Goal: Transaction & Acquisition: Obtain resource

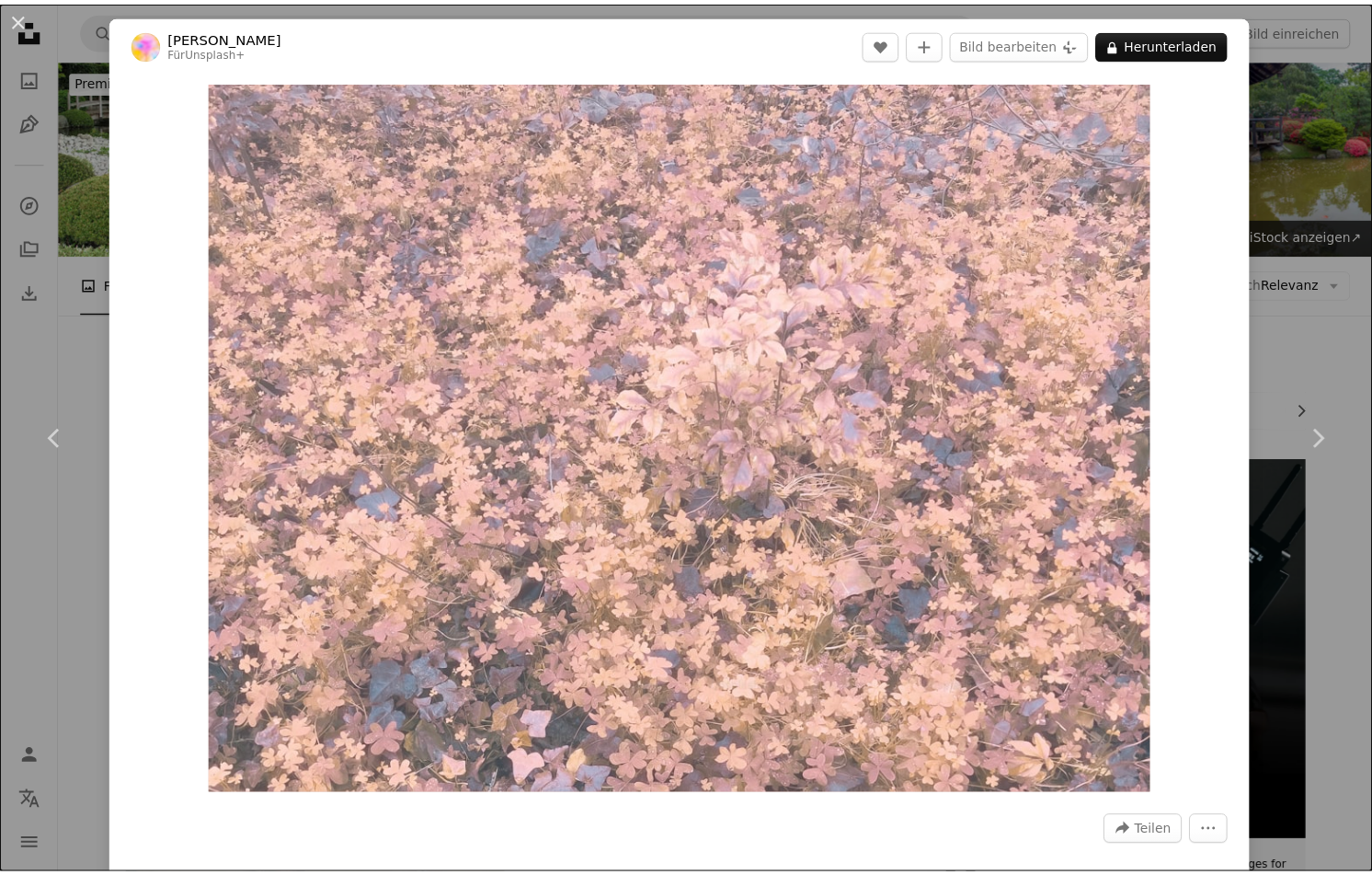
scroll to position [8189, 0]
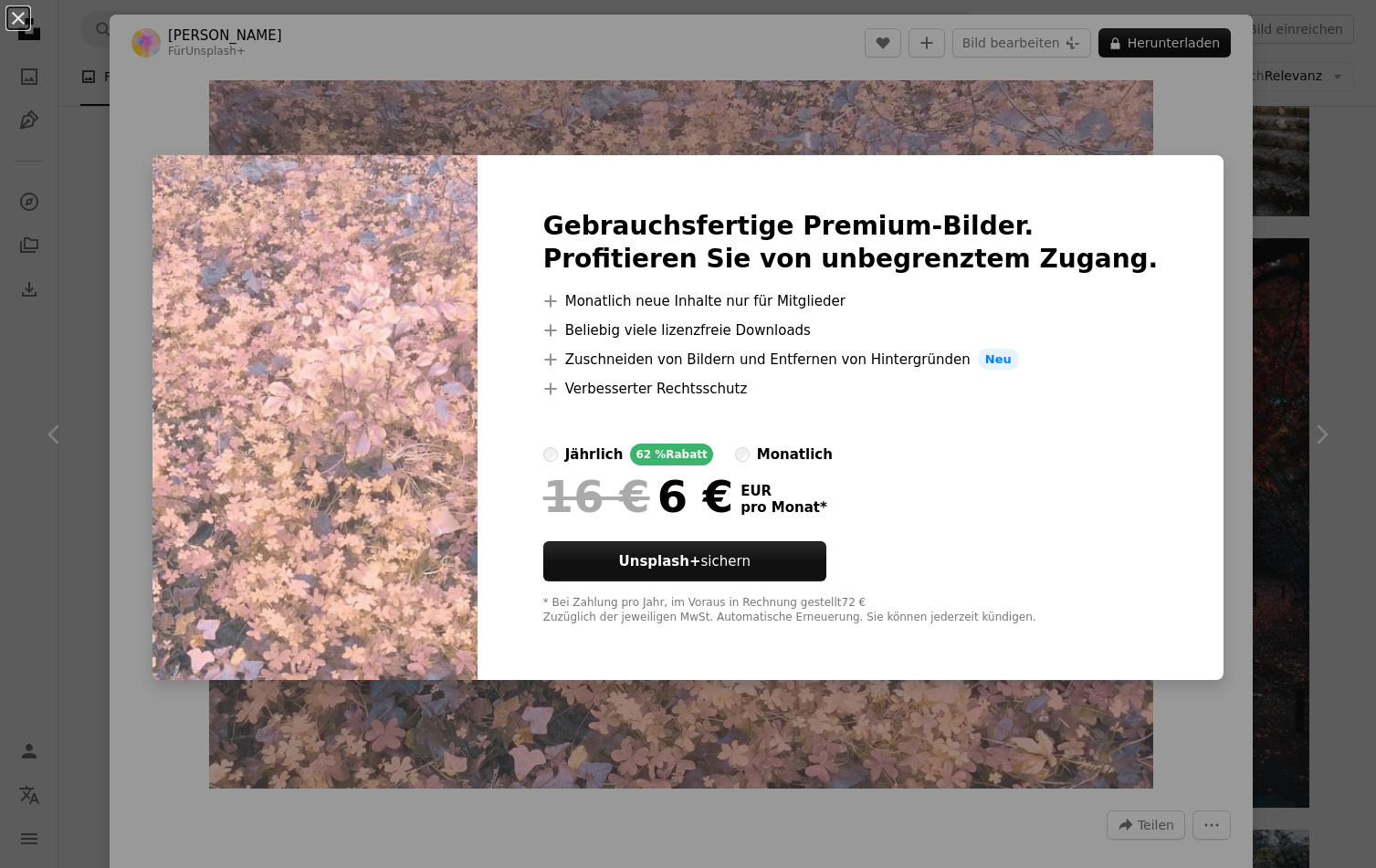
click at [1271, 387] on div "An X shape Gebrauchsfertige Premium-Bilder. Profitieren Sie von unbegrenztem Zu…" at bounding box center [688, 434] width 1376 height 868
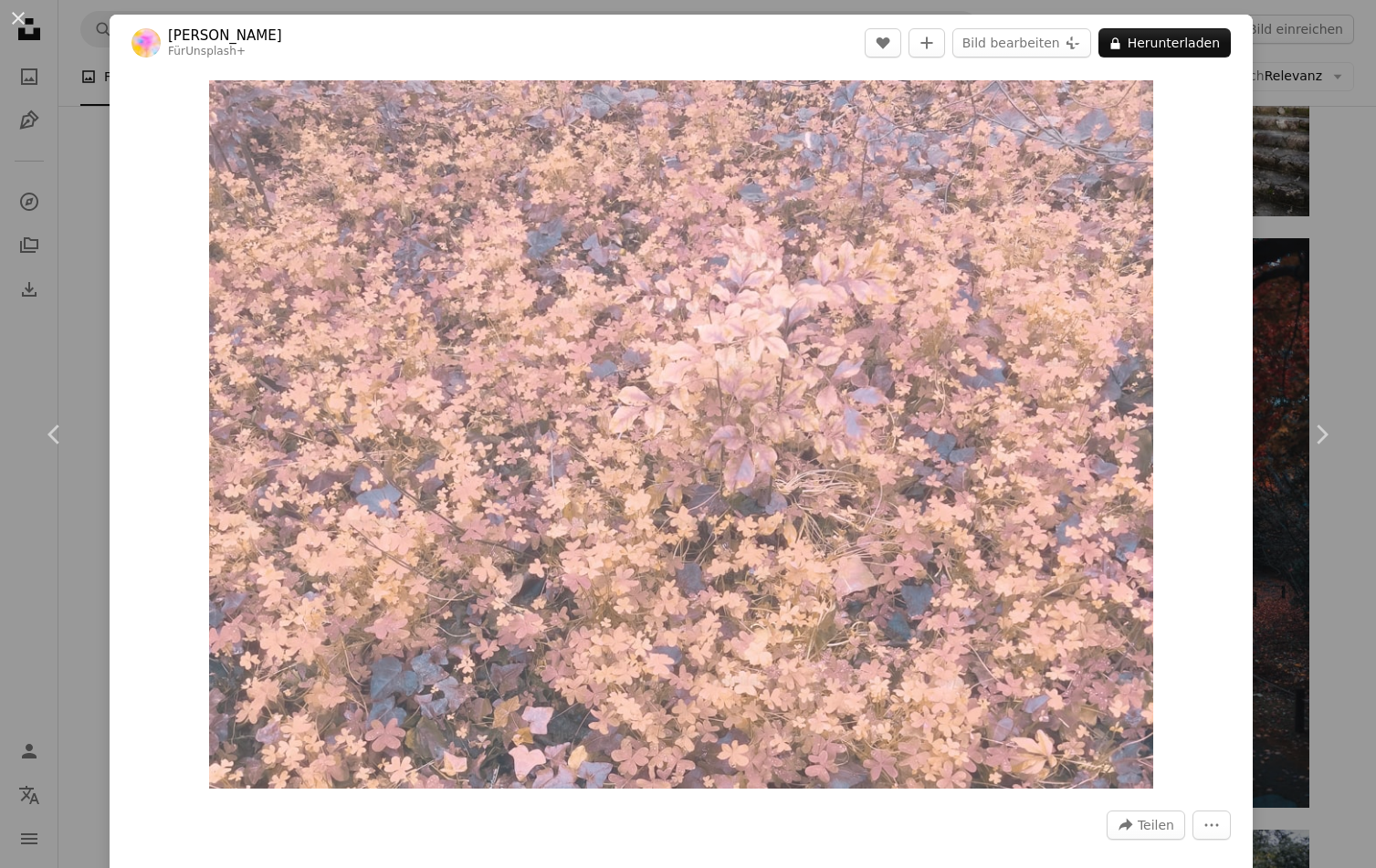
click at [26, 649] on div "An X shape Chevron left Chevron right Maria Louceiro Für Unsplash+ A heart A pl…" at bounding box center [688, 434] width 1376 height 868
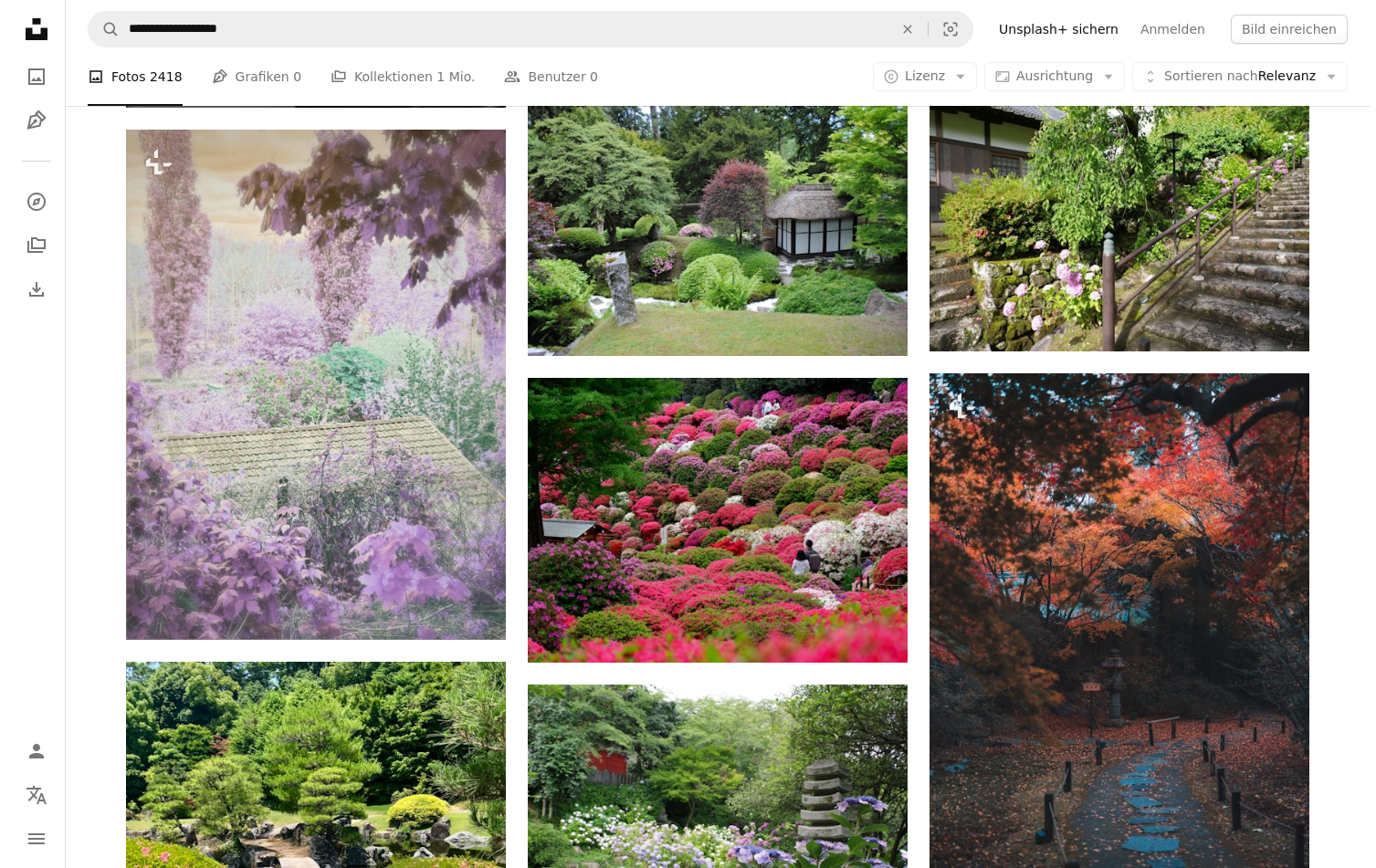
scroll to position [7941, 0]
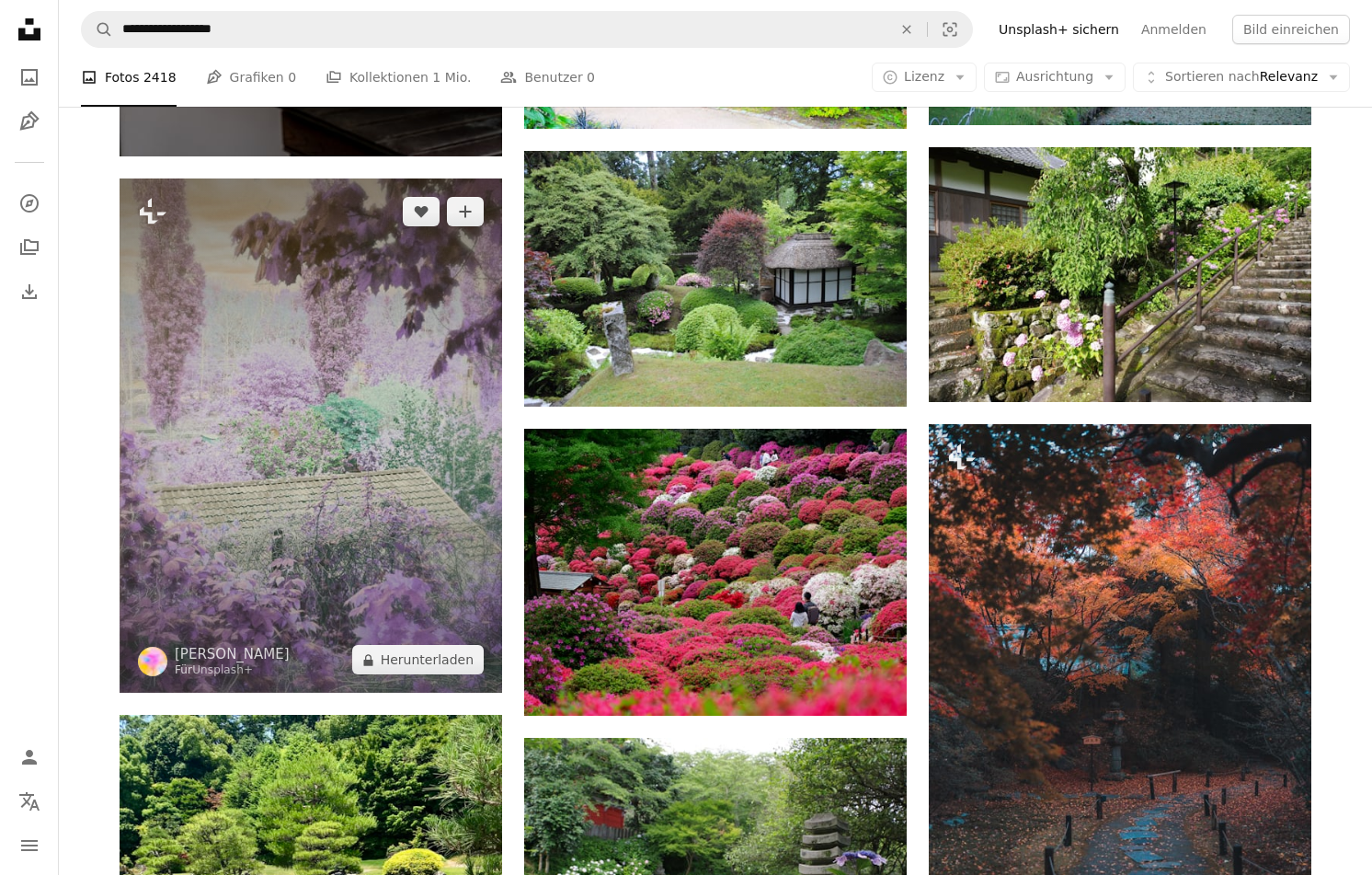
click at [279, 416] on img at bounding box center [311, 435] width 383 height 514
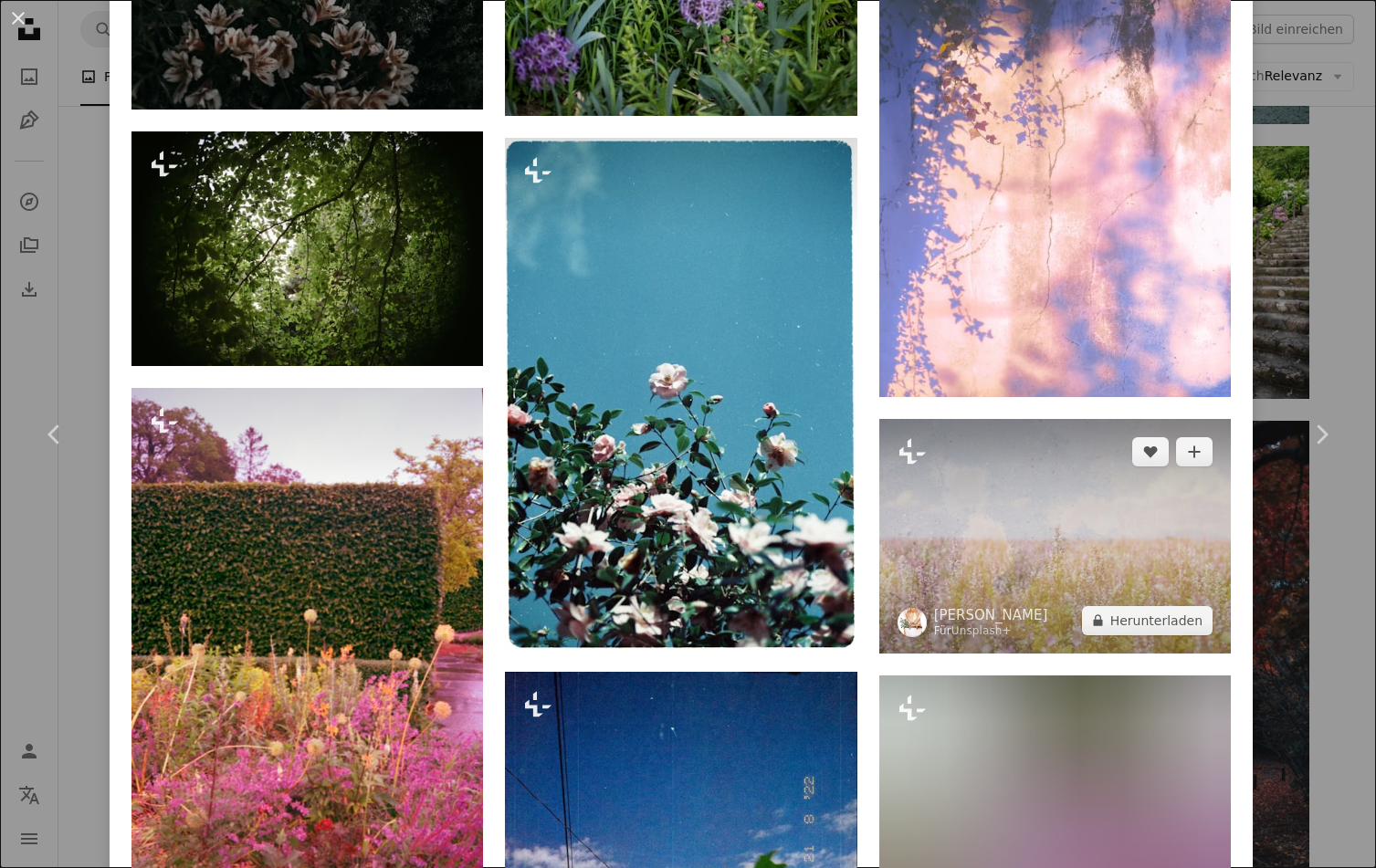
scroll to position [5568, 0]
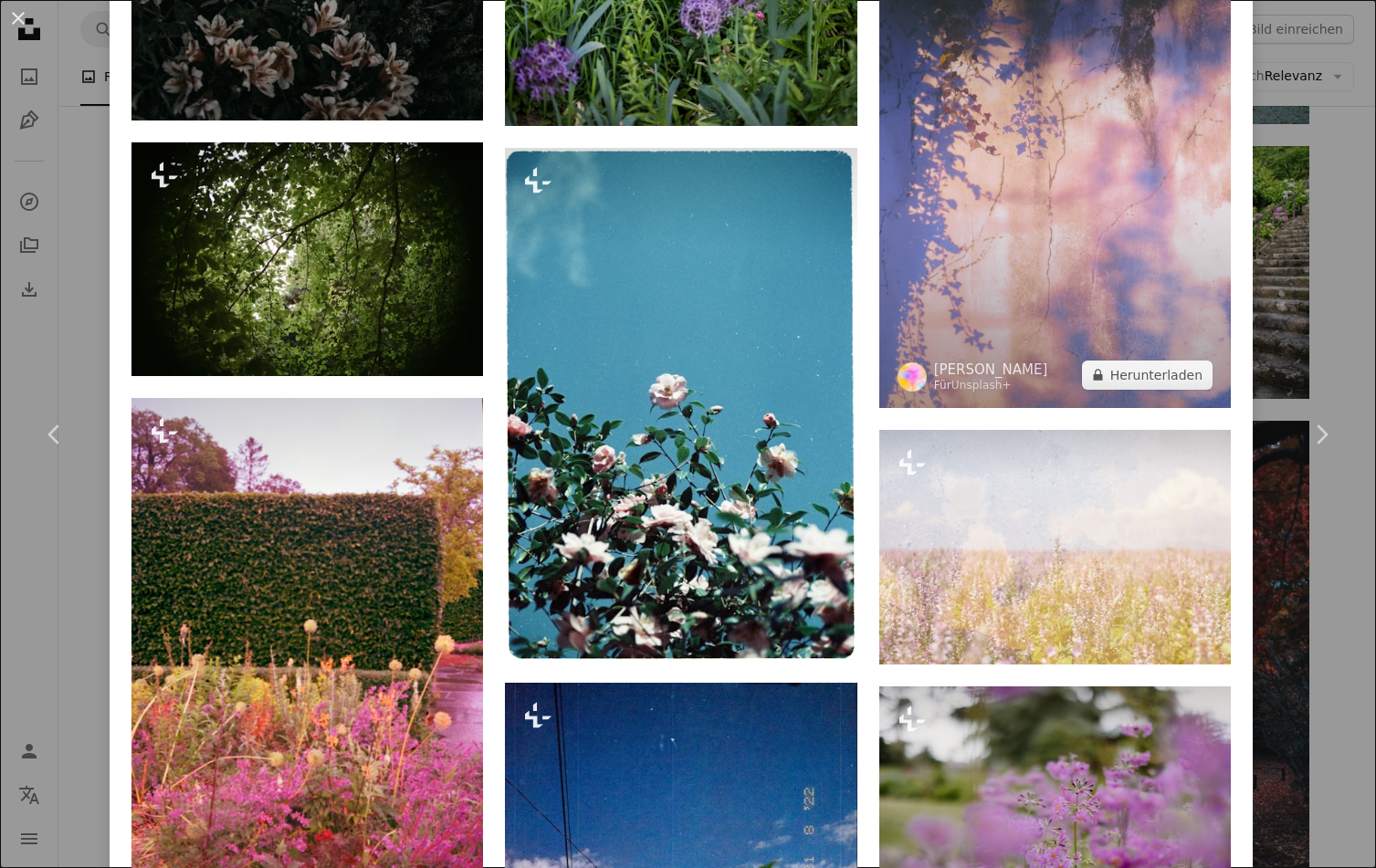
click at [975, 147] on img at bounding box center [1055, 173] width 352 height 469
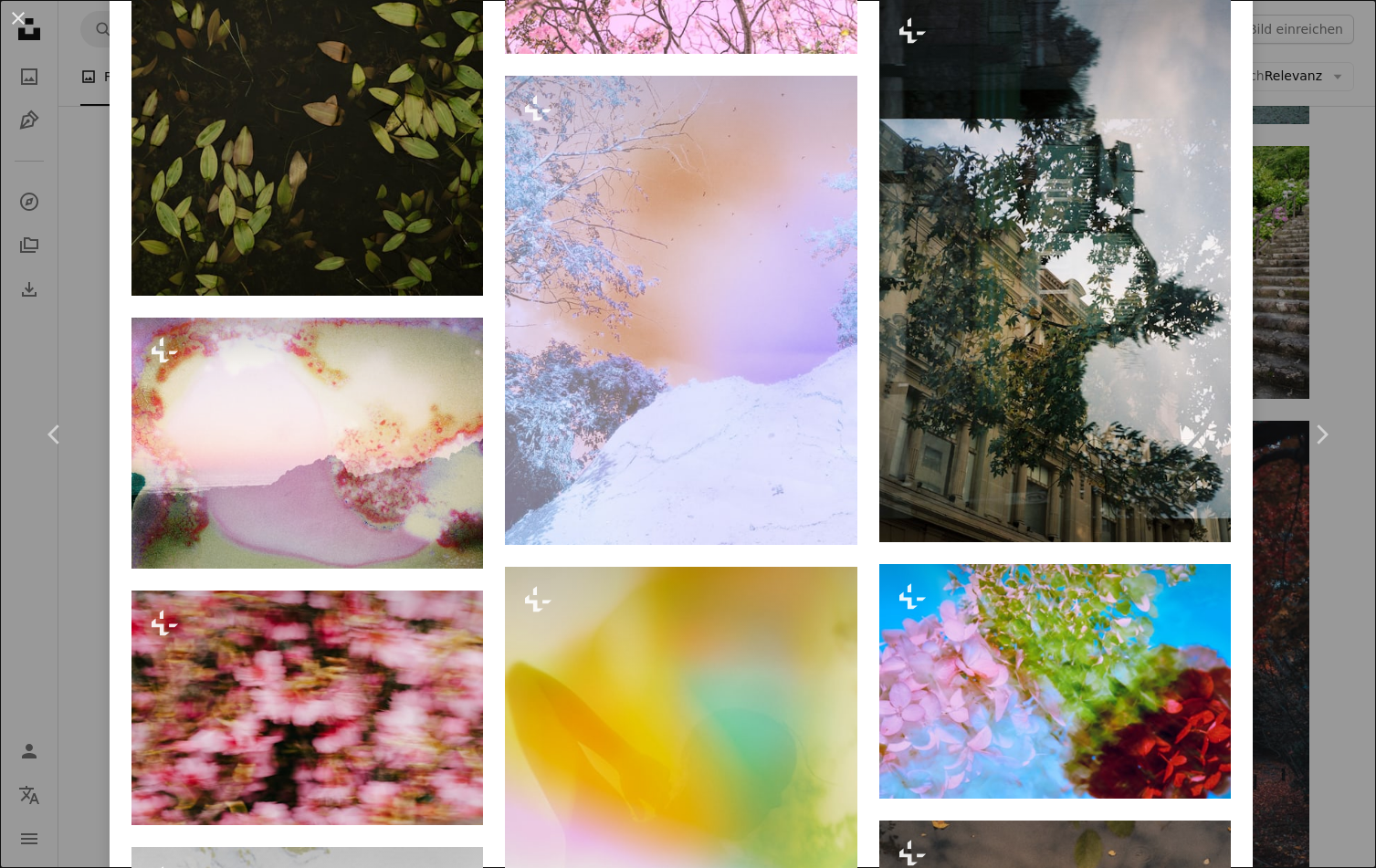
scroll to position [3742, 0]
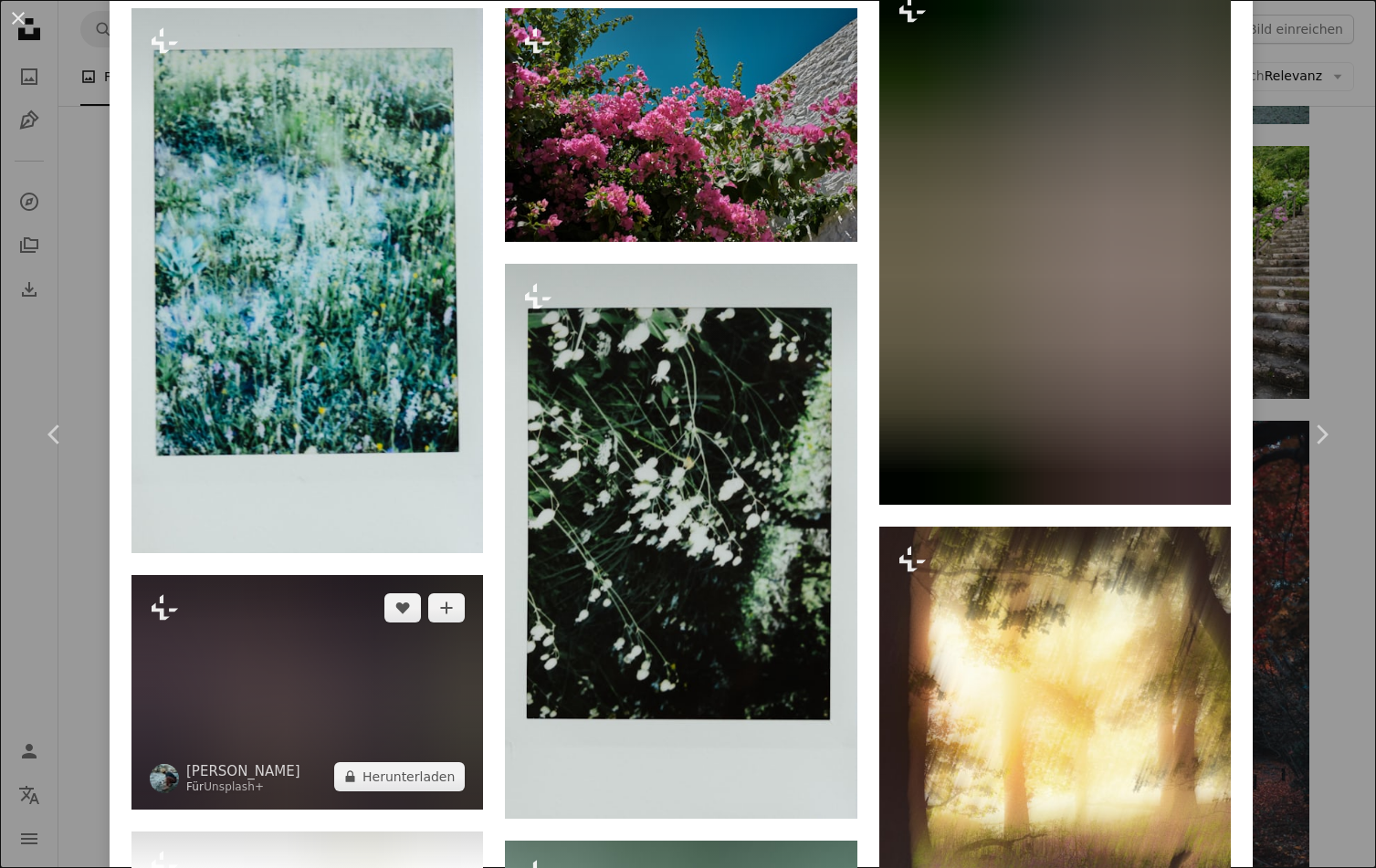
scroll to position [2471, 0]
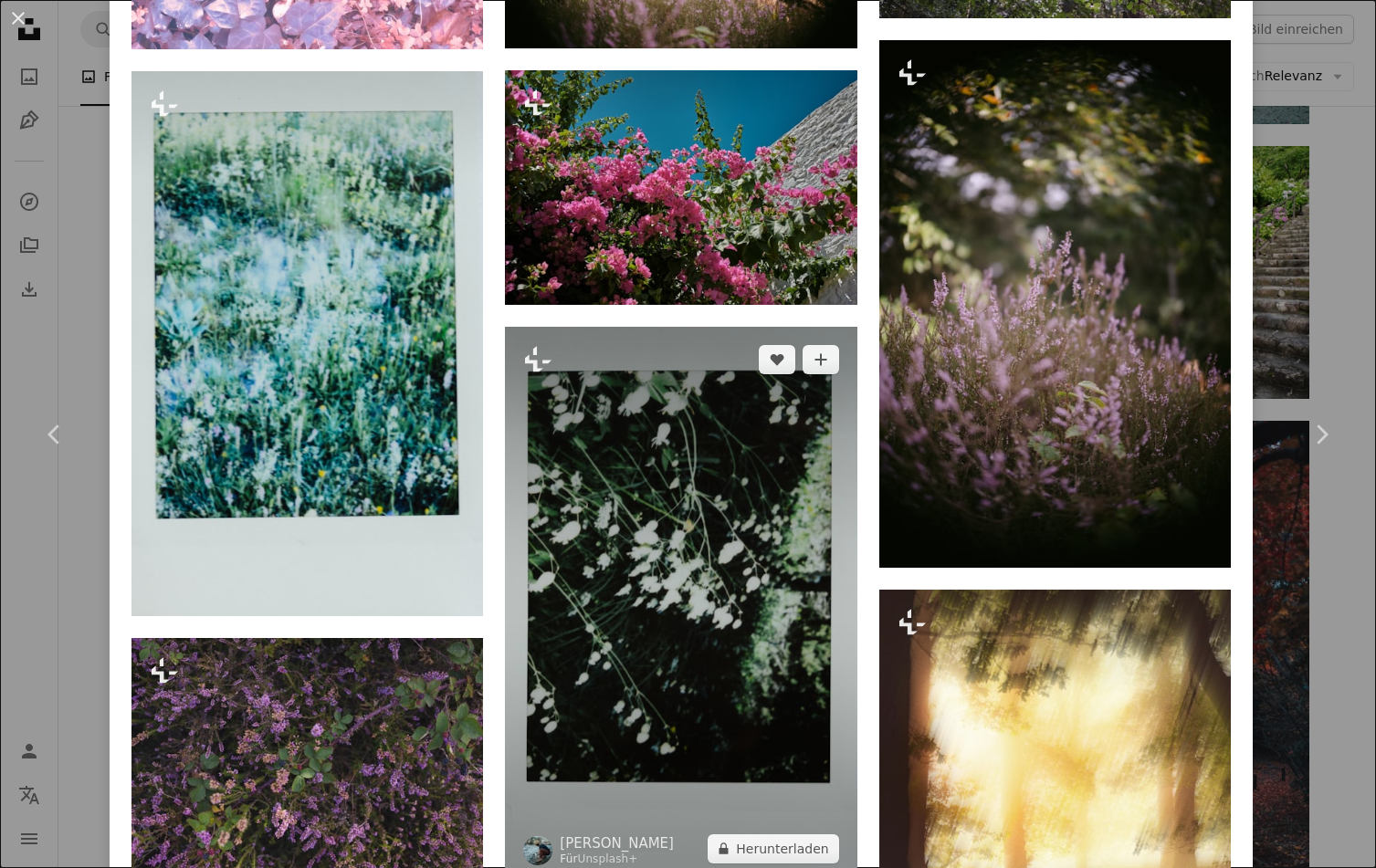
click at [715, 514] on img at bounding box center [680, 604] width 352 height 555
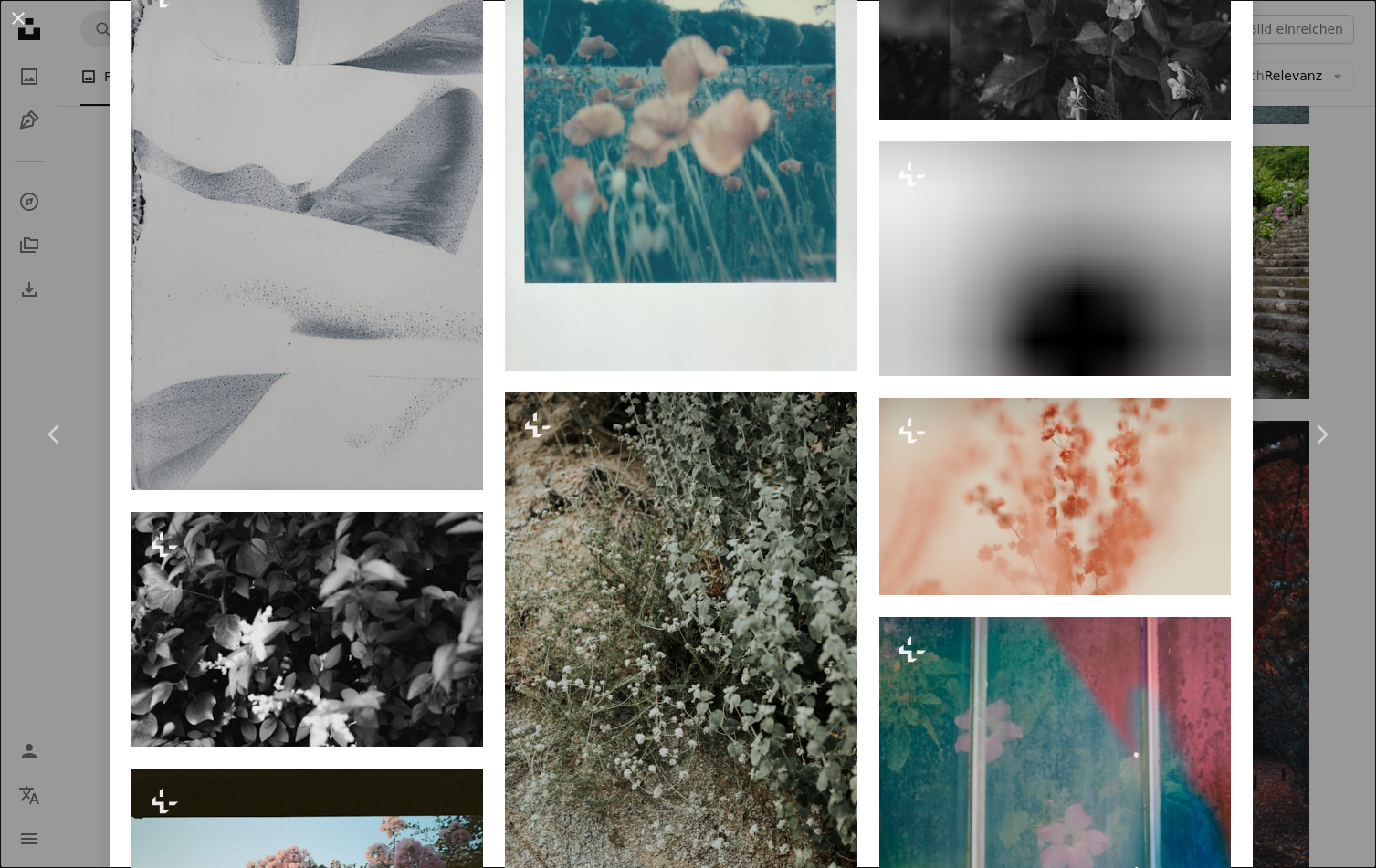
scroll to position [8306, 0]
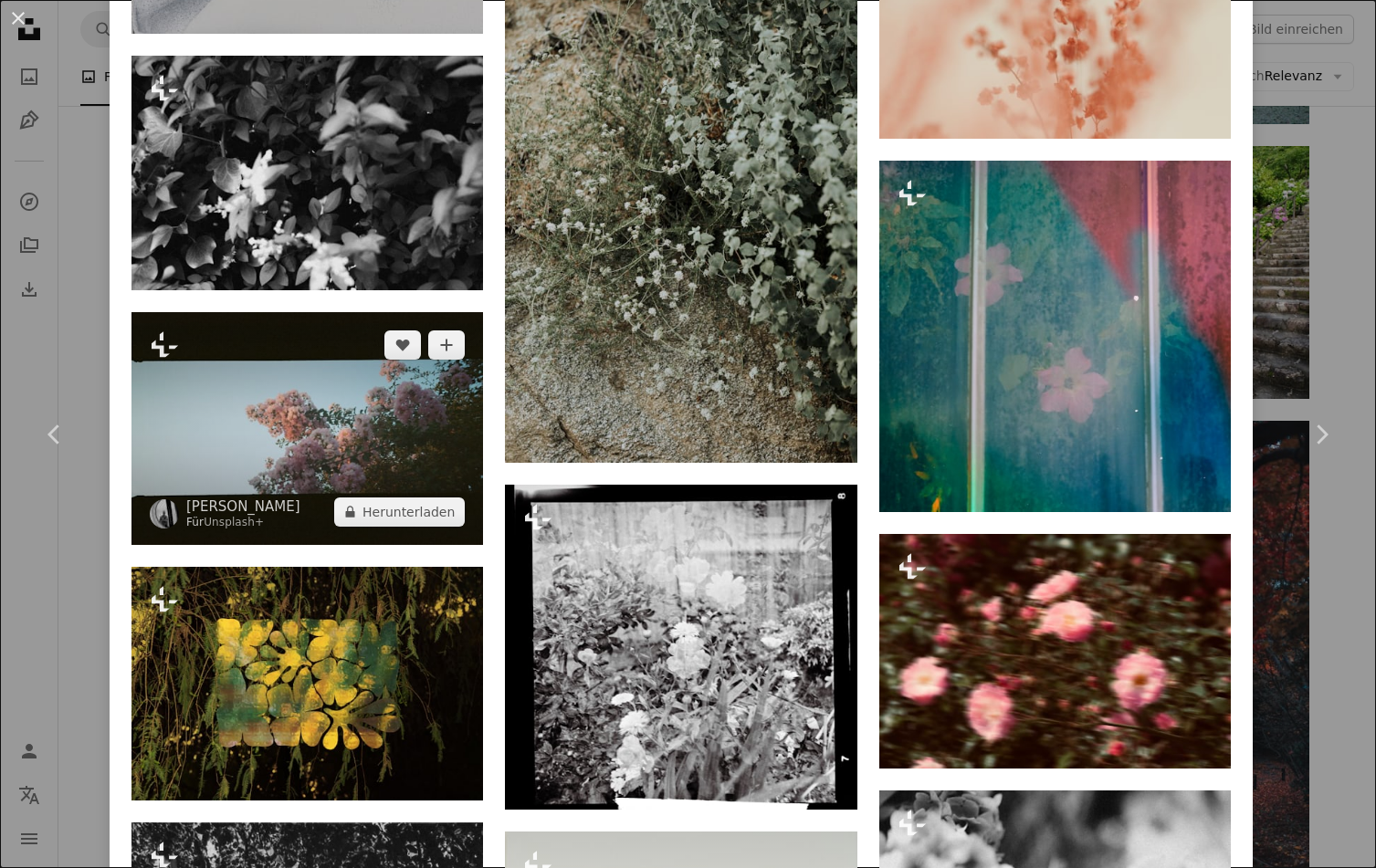
click at [270, 312] on img at bounding box center [307, 428] width 352 height 233
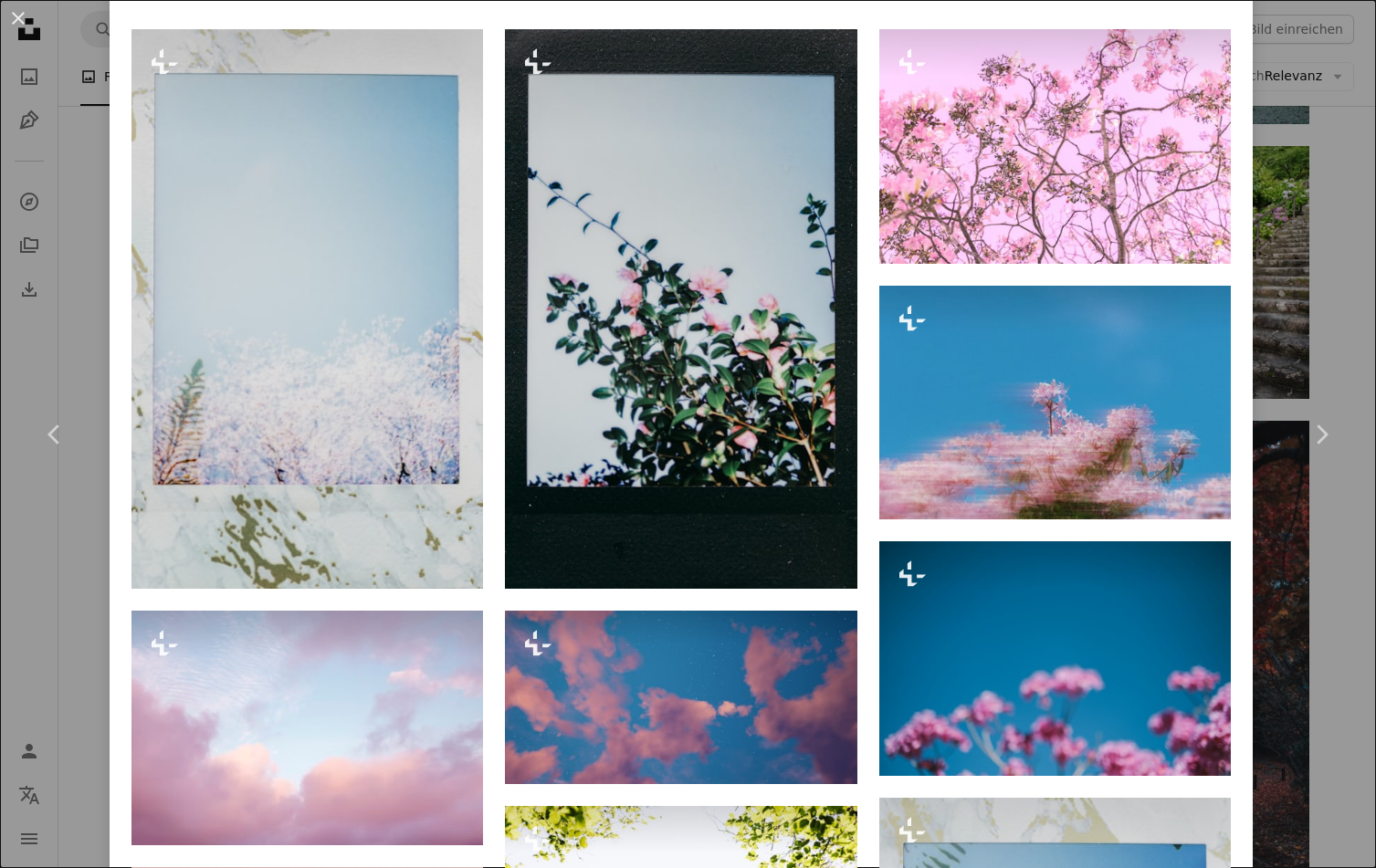
scroll to position [1004, 0]
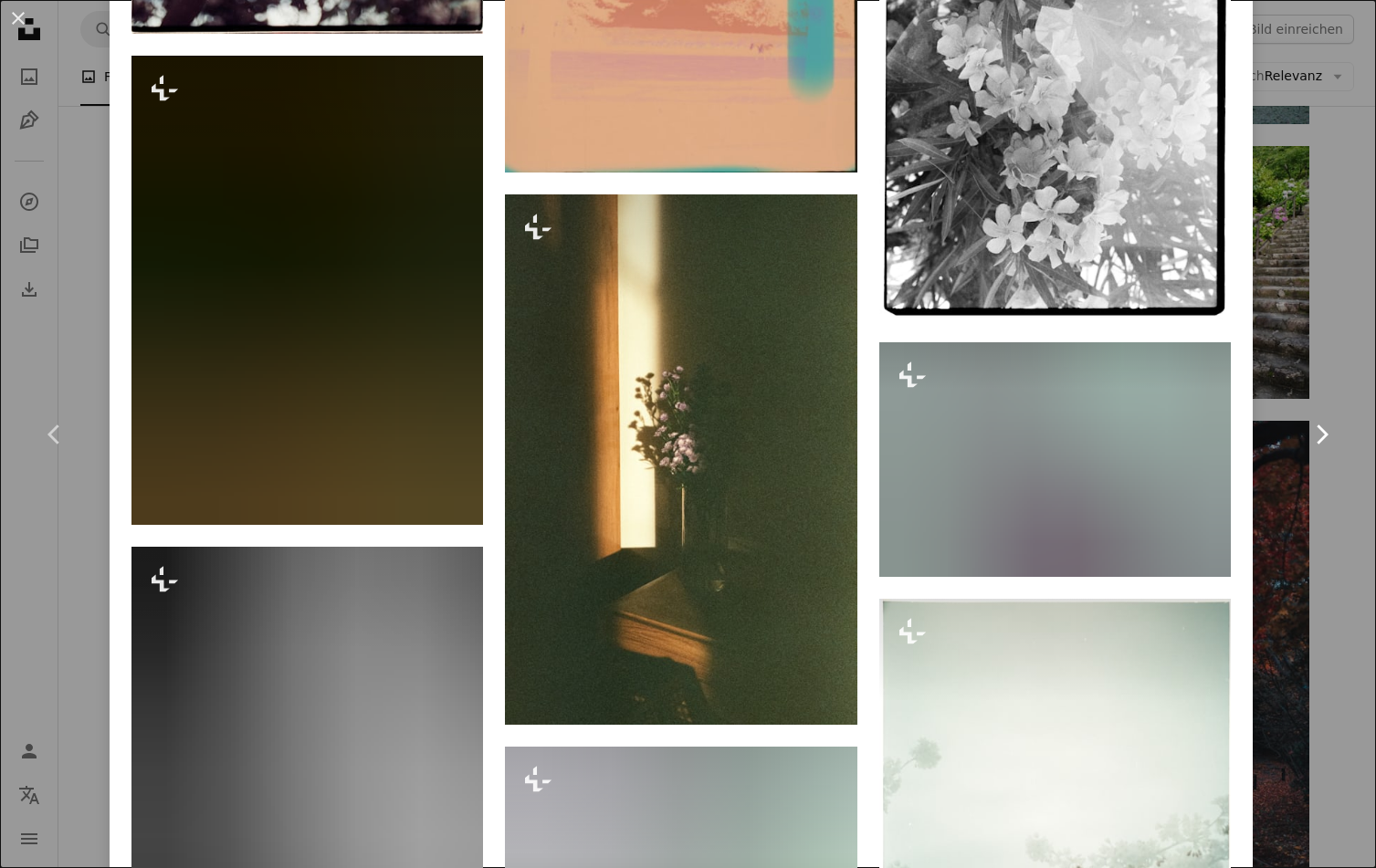
scroll to position [11135, 0]
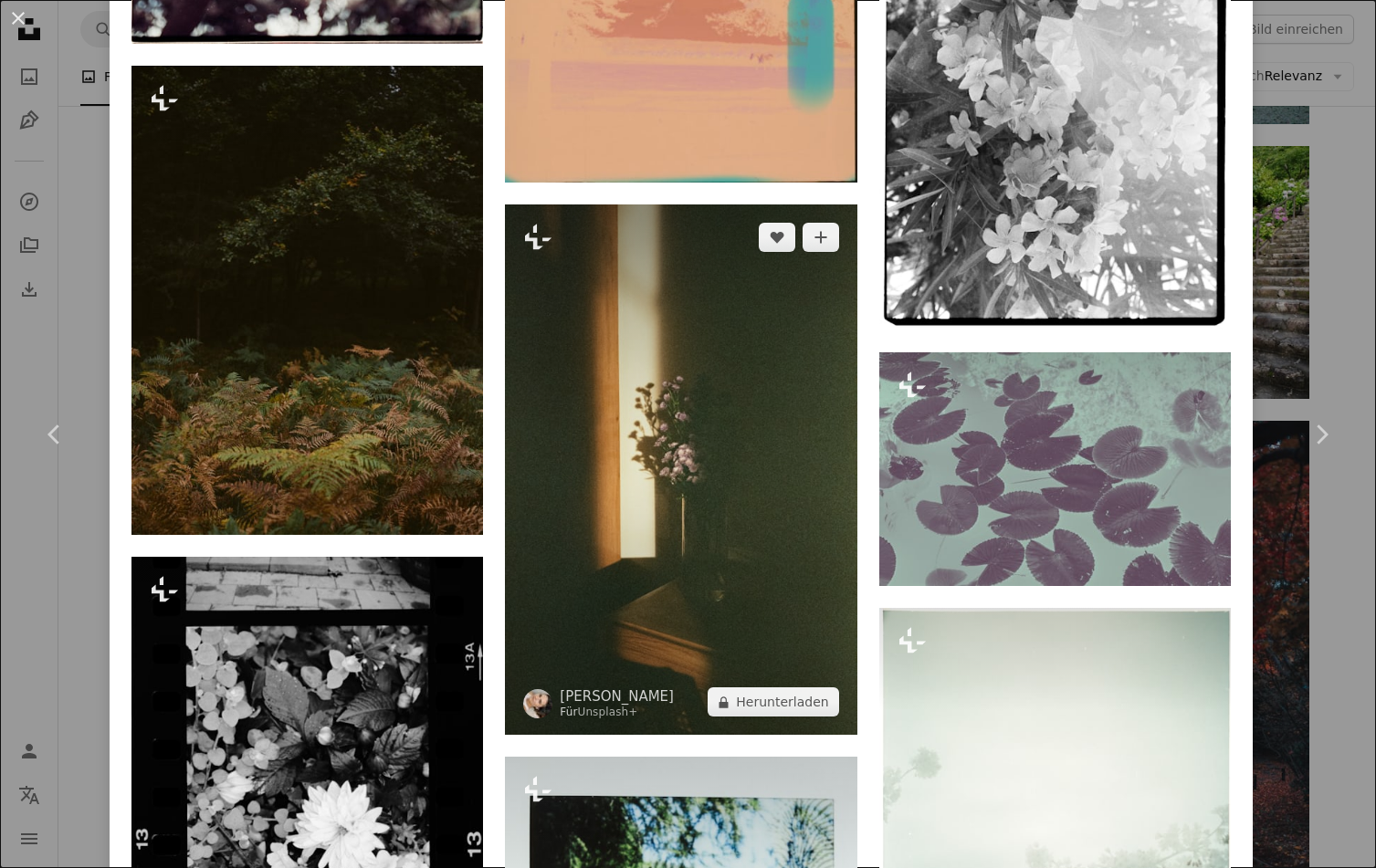
click at [634, 207] on img at bounding box center [680, 469] width 352 height 530
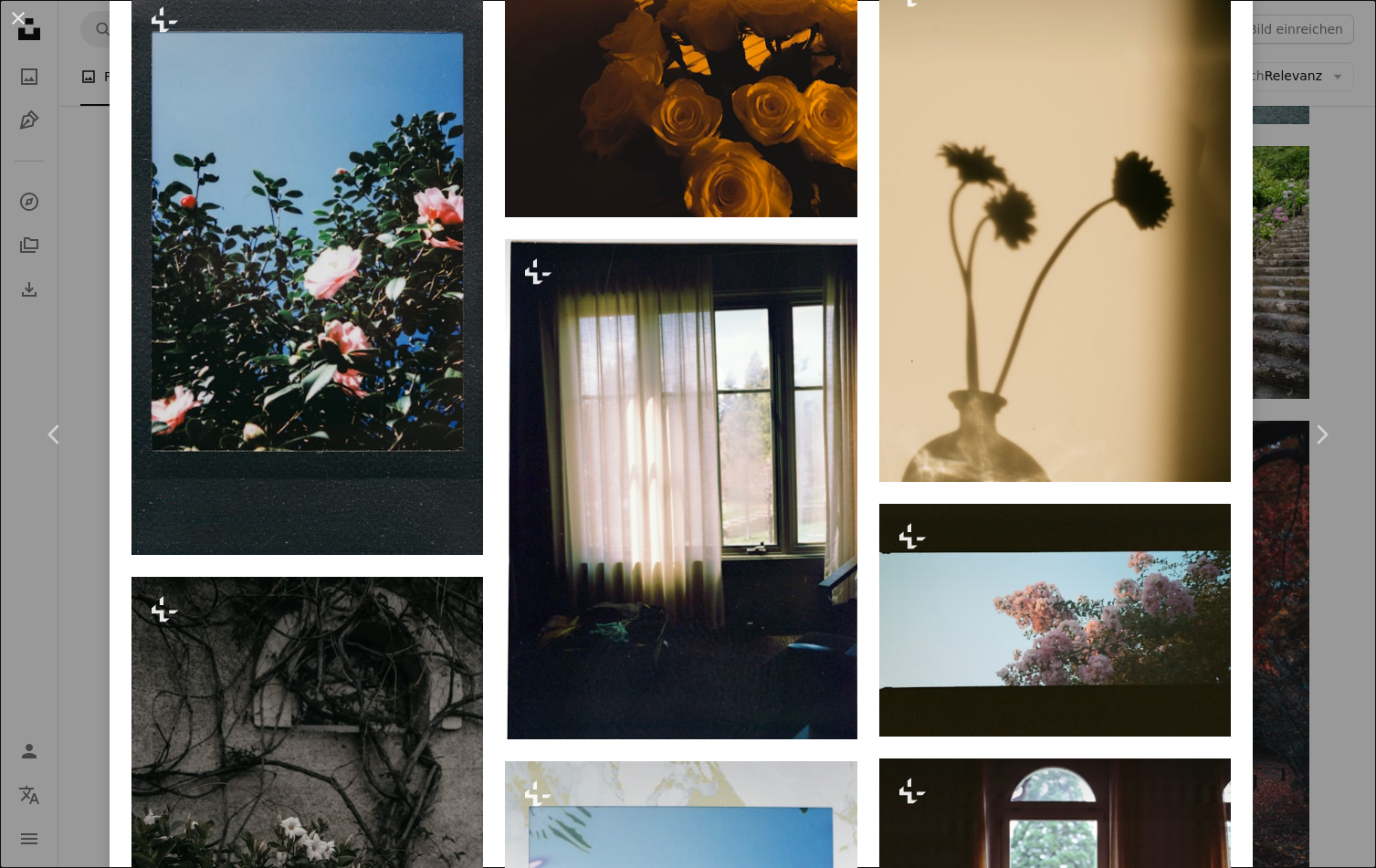
scroll to position [4016, 0]
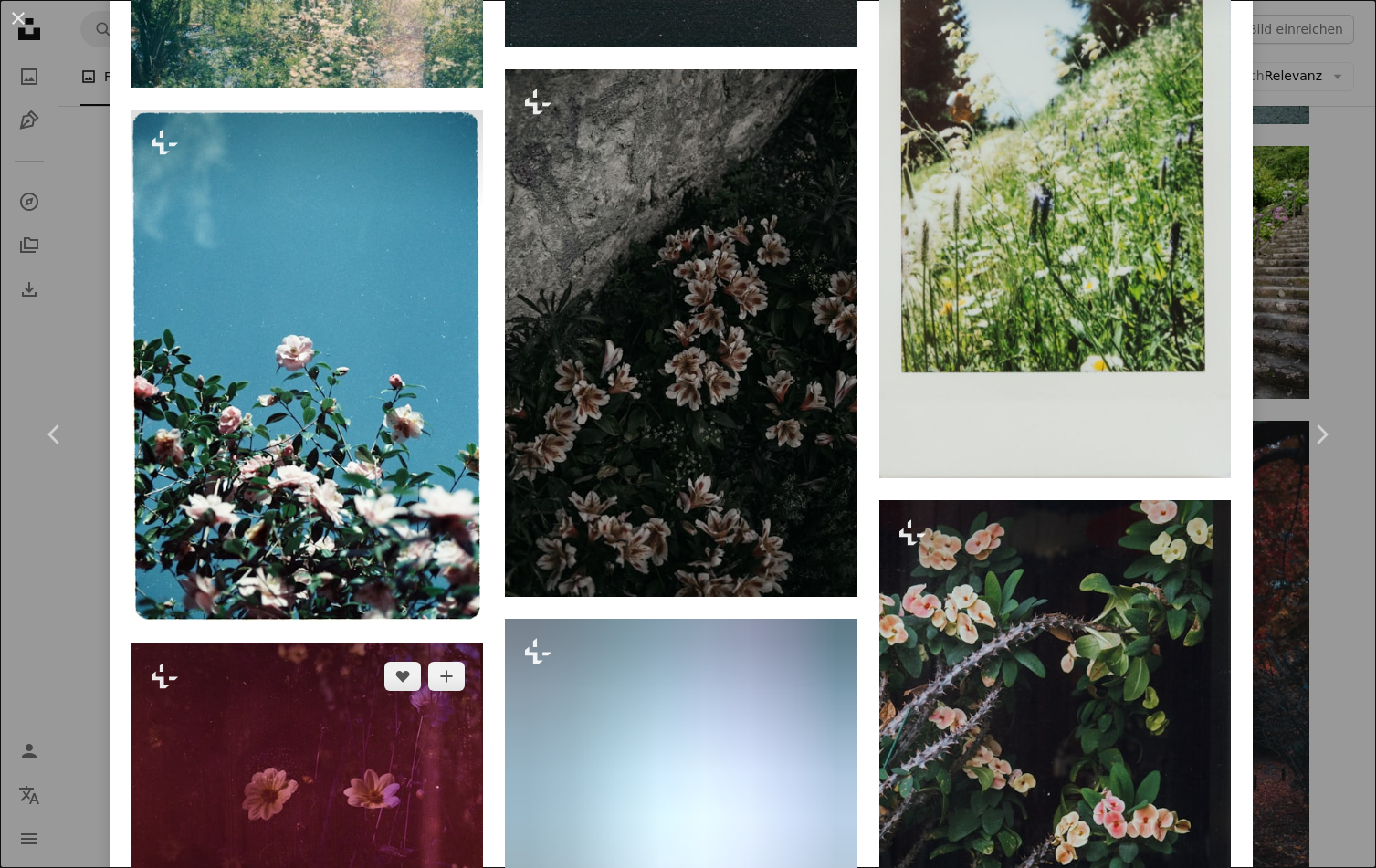
scroll to position [4199, 0]
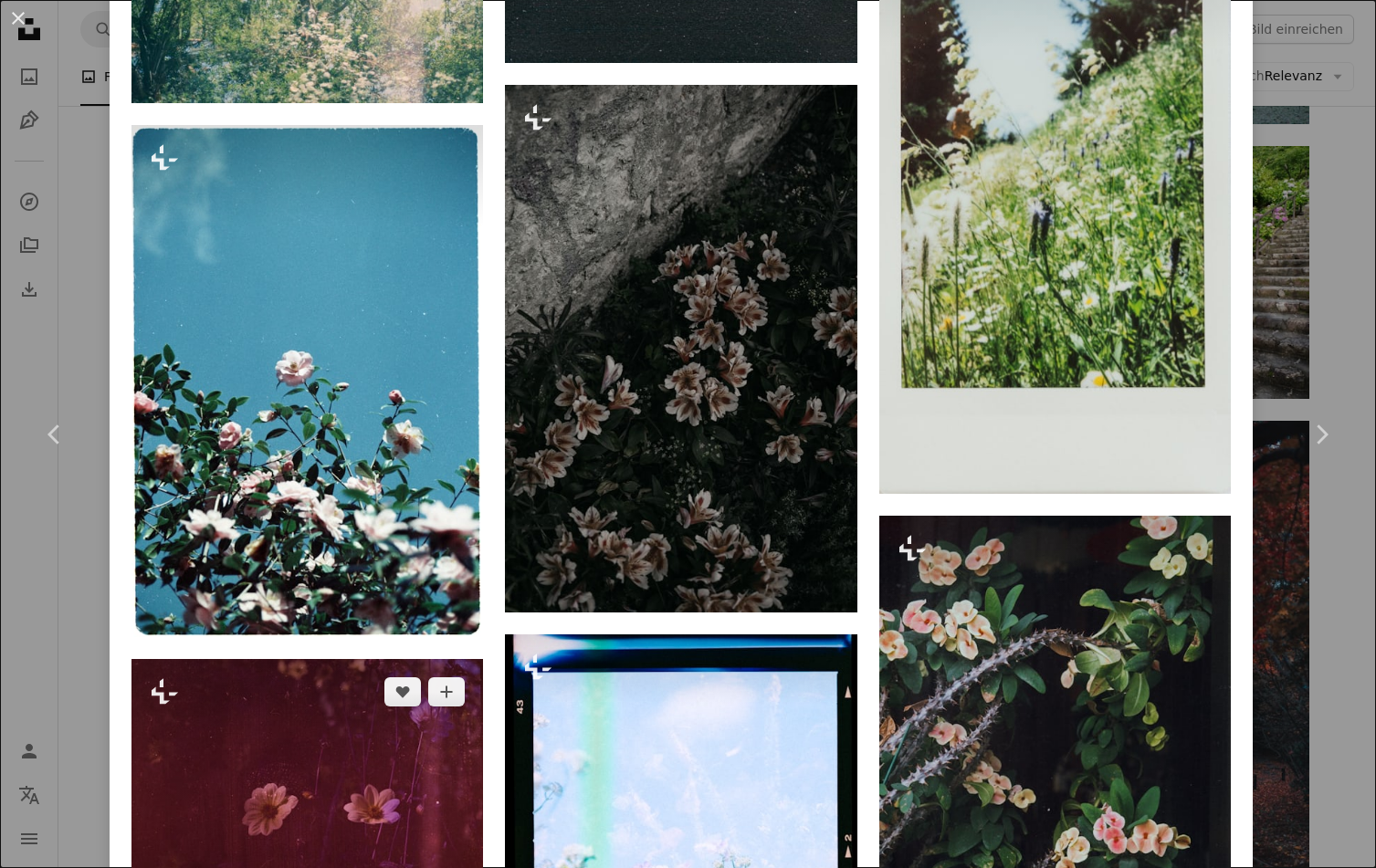
click at [232, 740] on img at bounding box center [307, 834] width 352 height 351
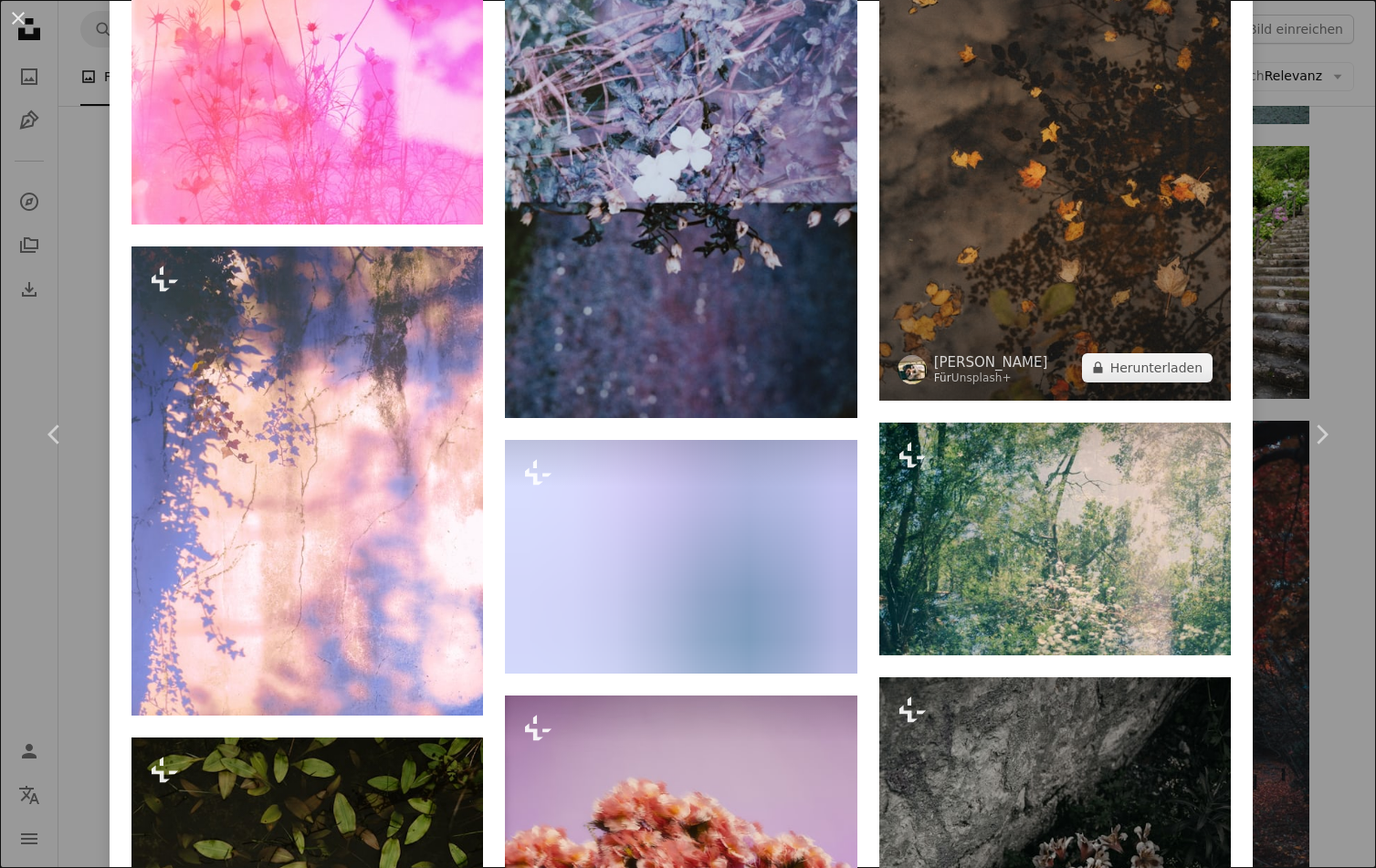
scroll to position [1643, 0]
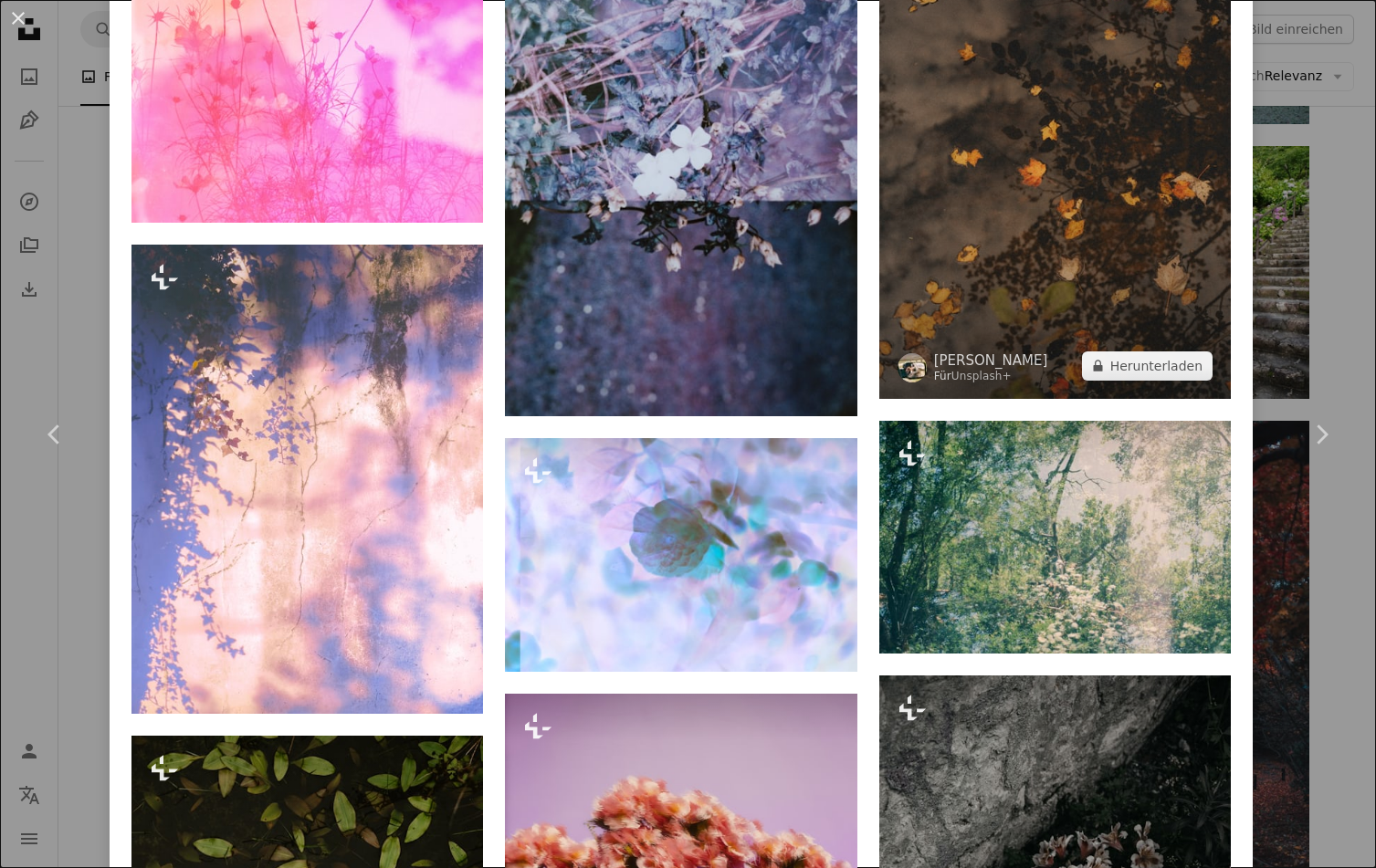
click at [1081, 147] on img at bounding box center [1055, 135] width 352 height 528
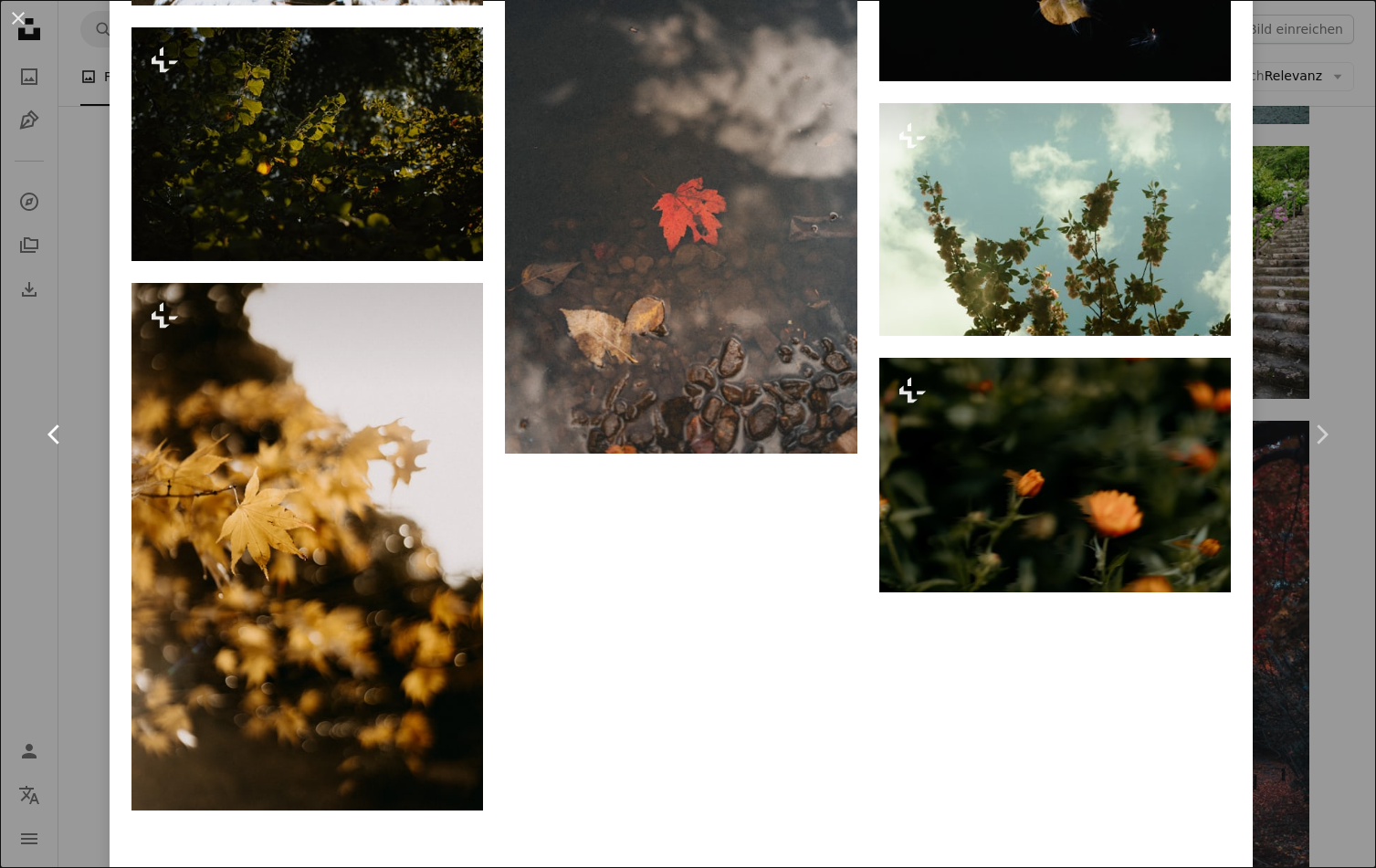
scroll to position [2757, 0]
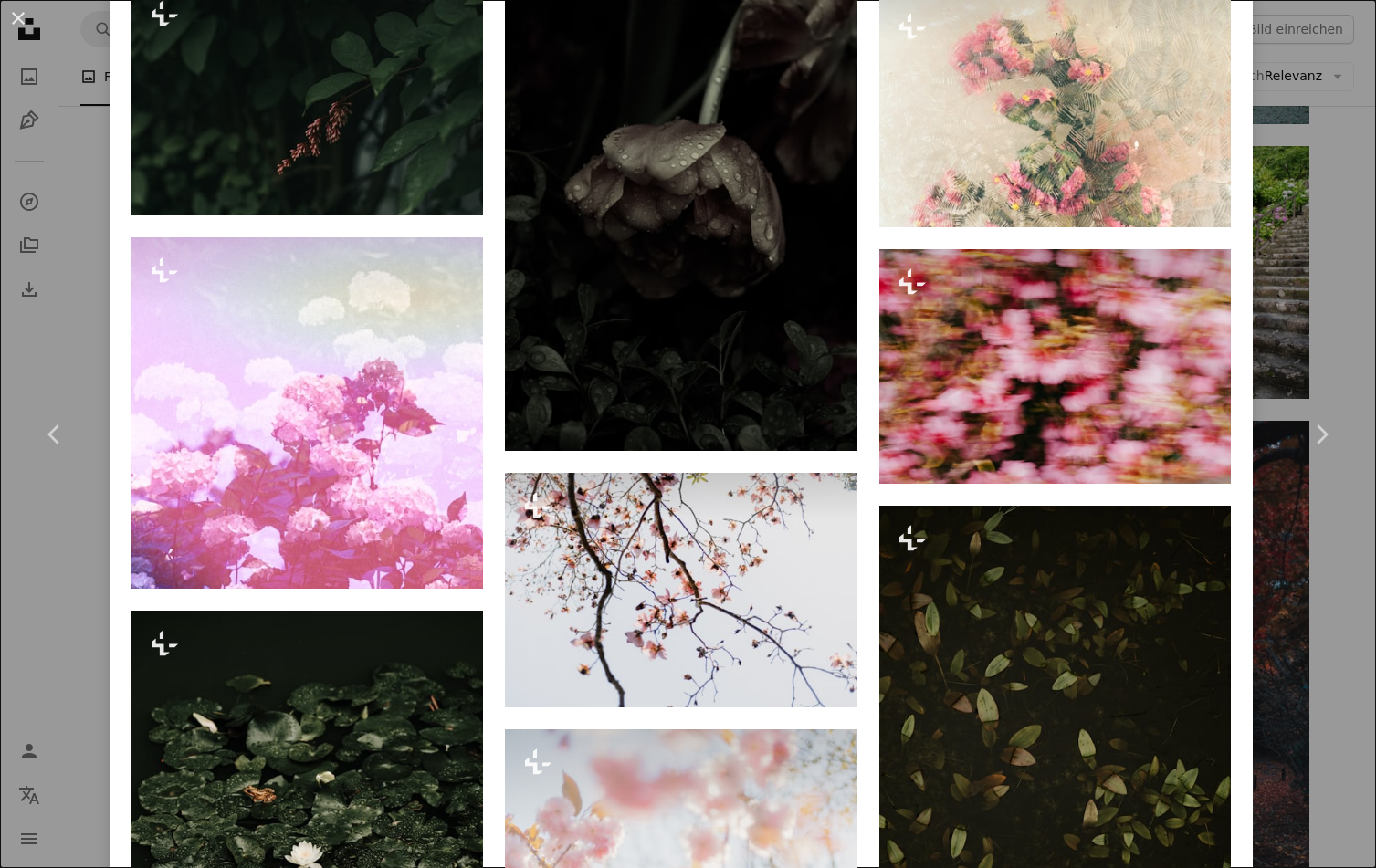
scroll to position [3560, 0]
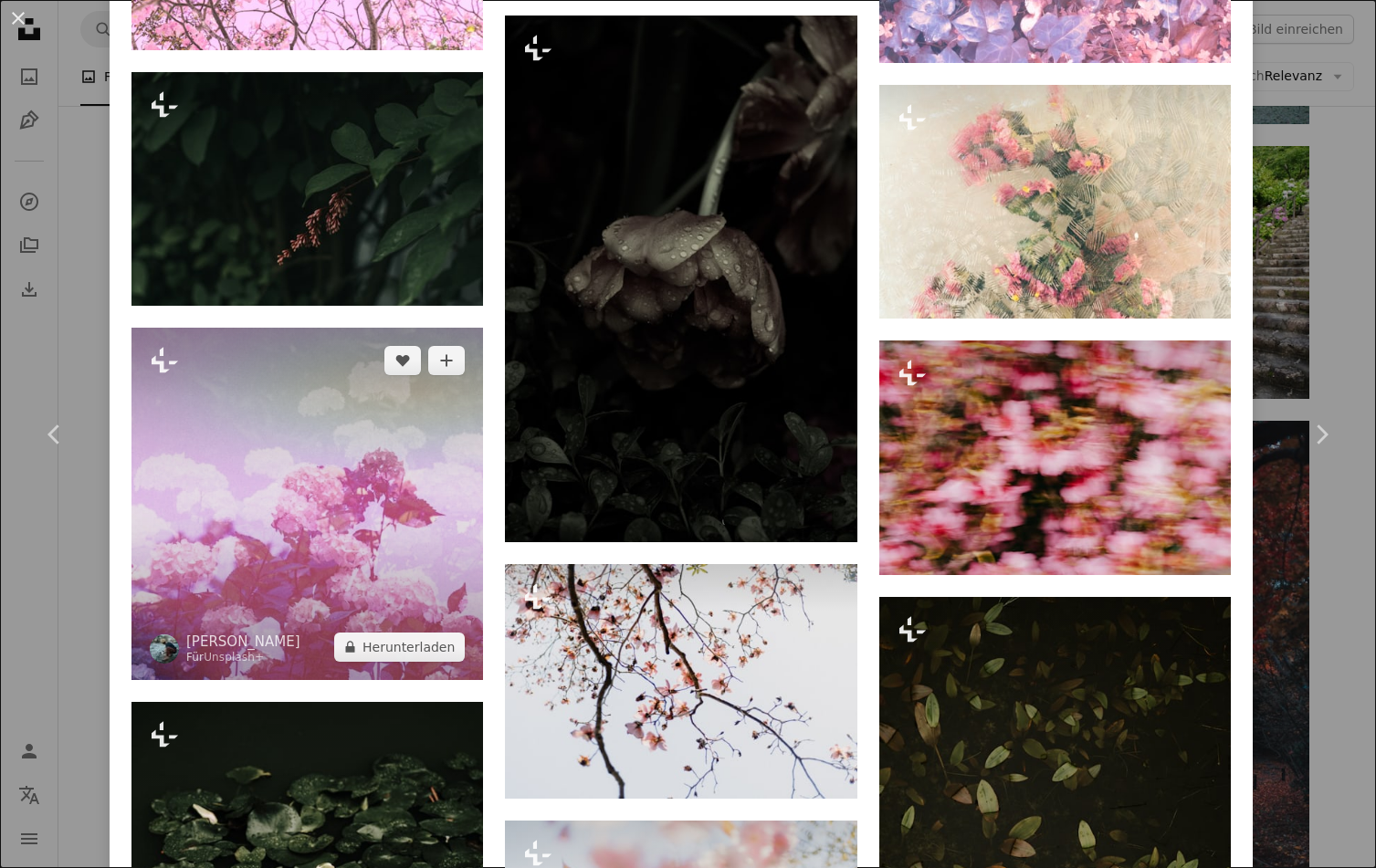
click at [305, 413] on img at bounding box center [307, 503] width 352 height 351
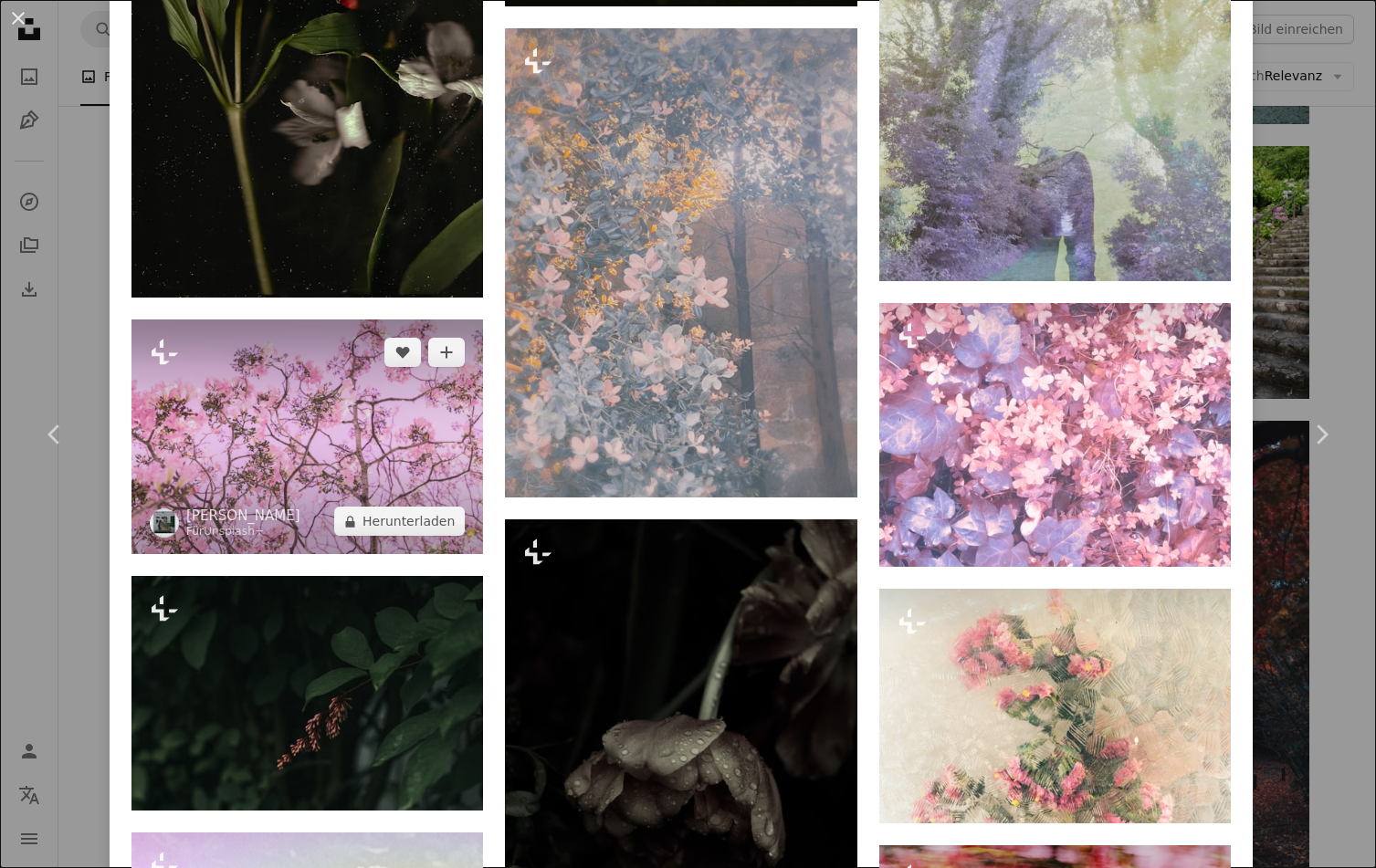
scroll to position [3286, 0]
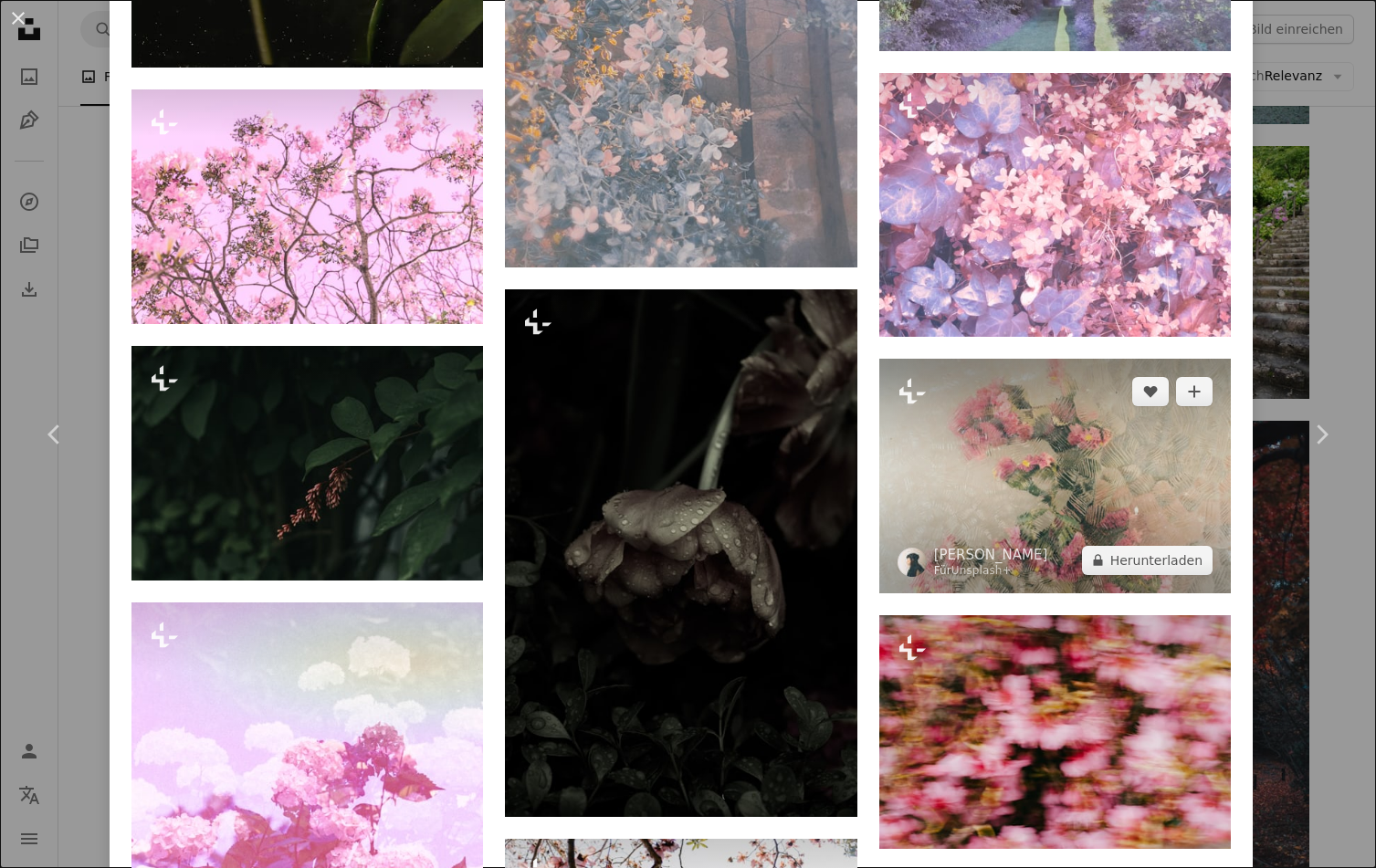
click at [1062, 403] on img at bounding box center [1055, 476] width 352 height 235
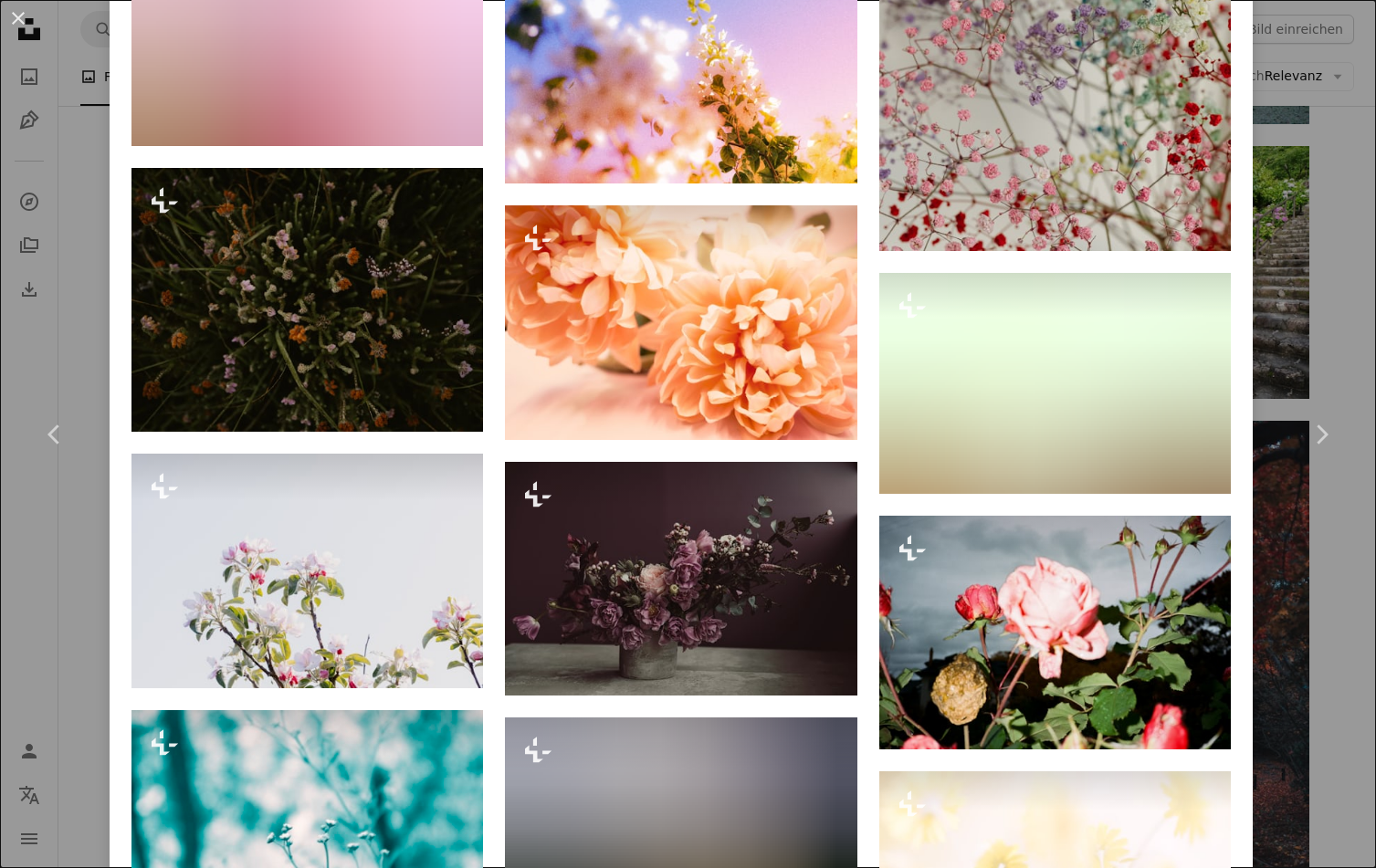
scroll to position [9489, 0]
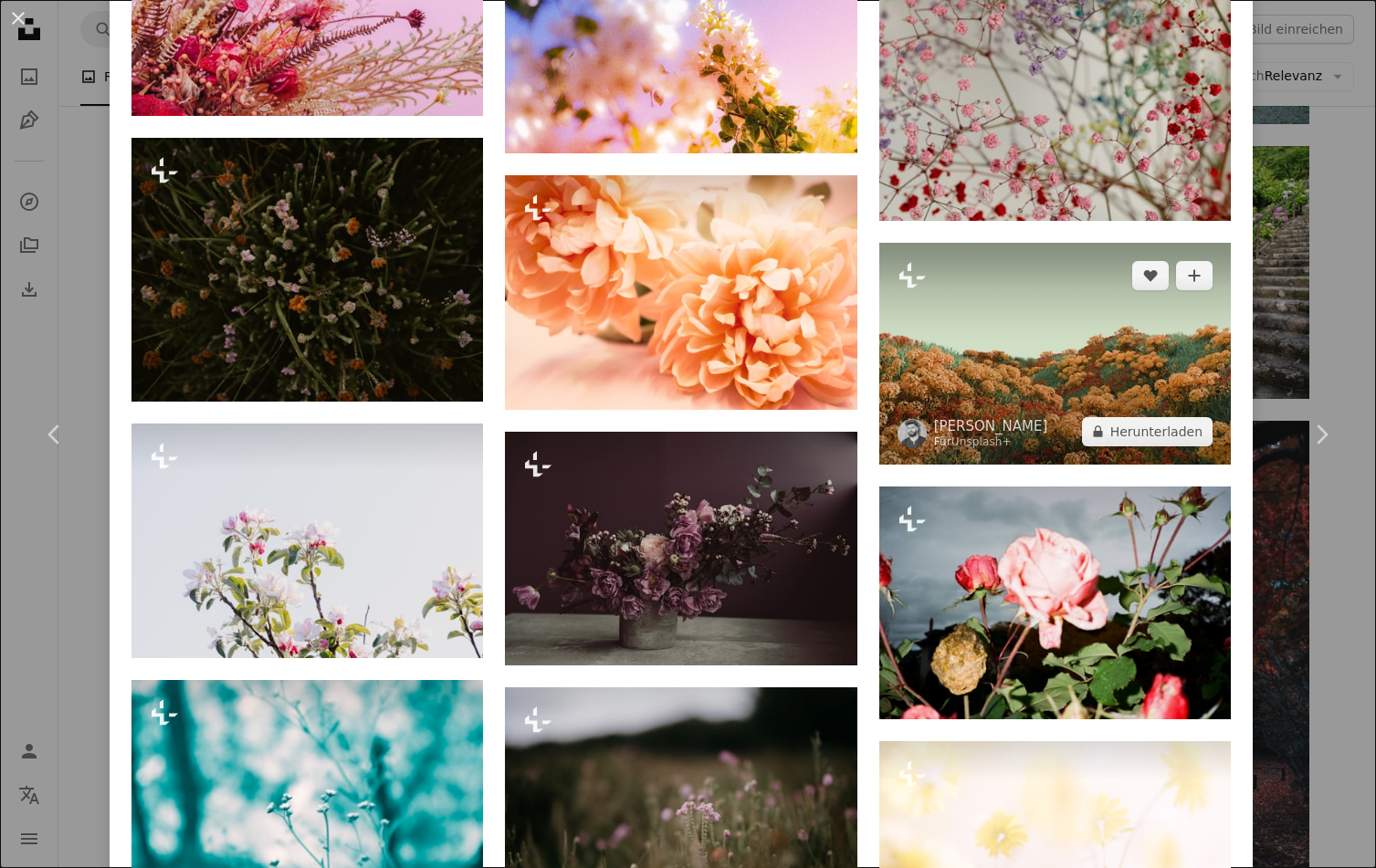
click at [1061, 243] on img at bounding box center [1055, 353] width 352 height 222
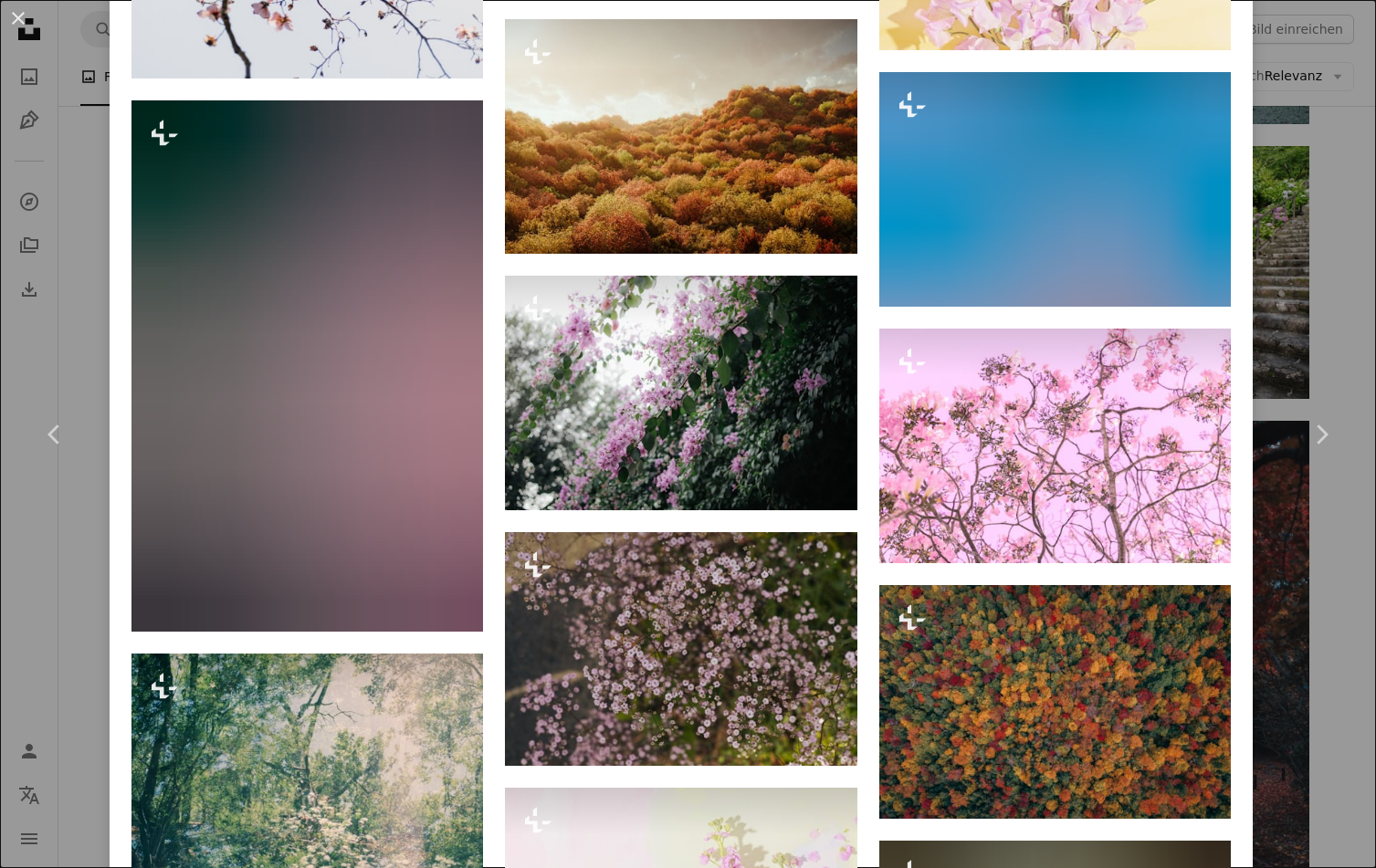
scroll to position [2448, 0]
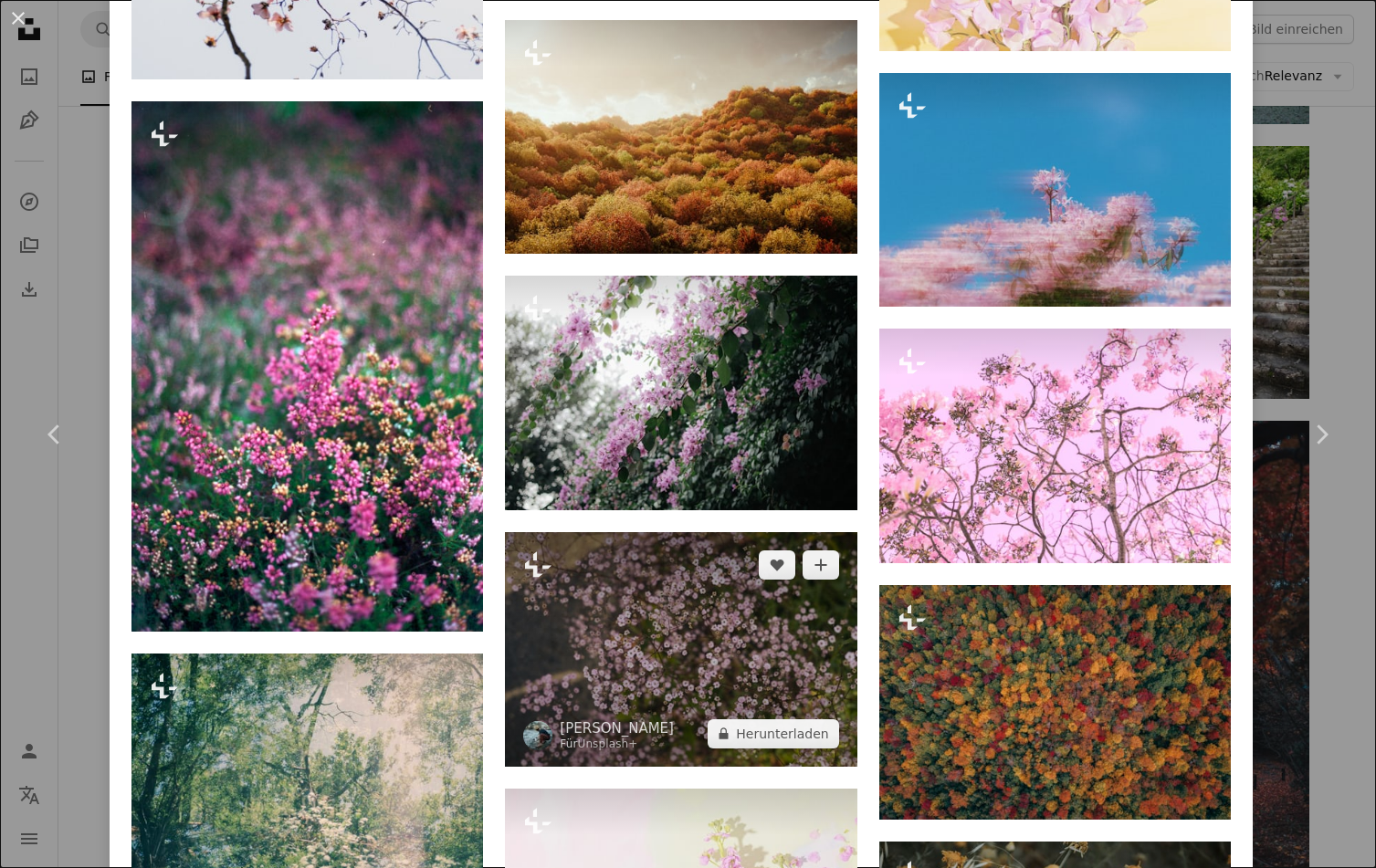
click at [660, 578] on img at bounding box center [680, 649] width 352 height 235
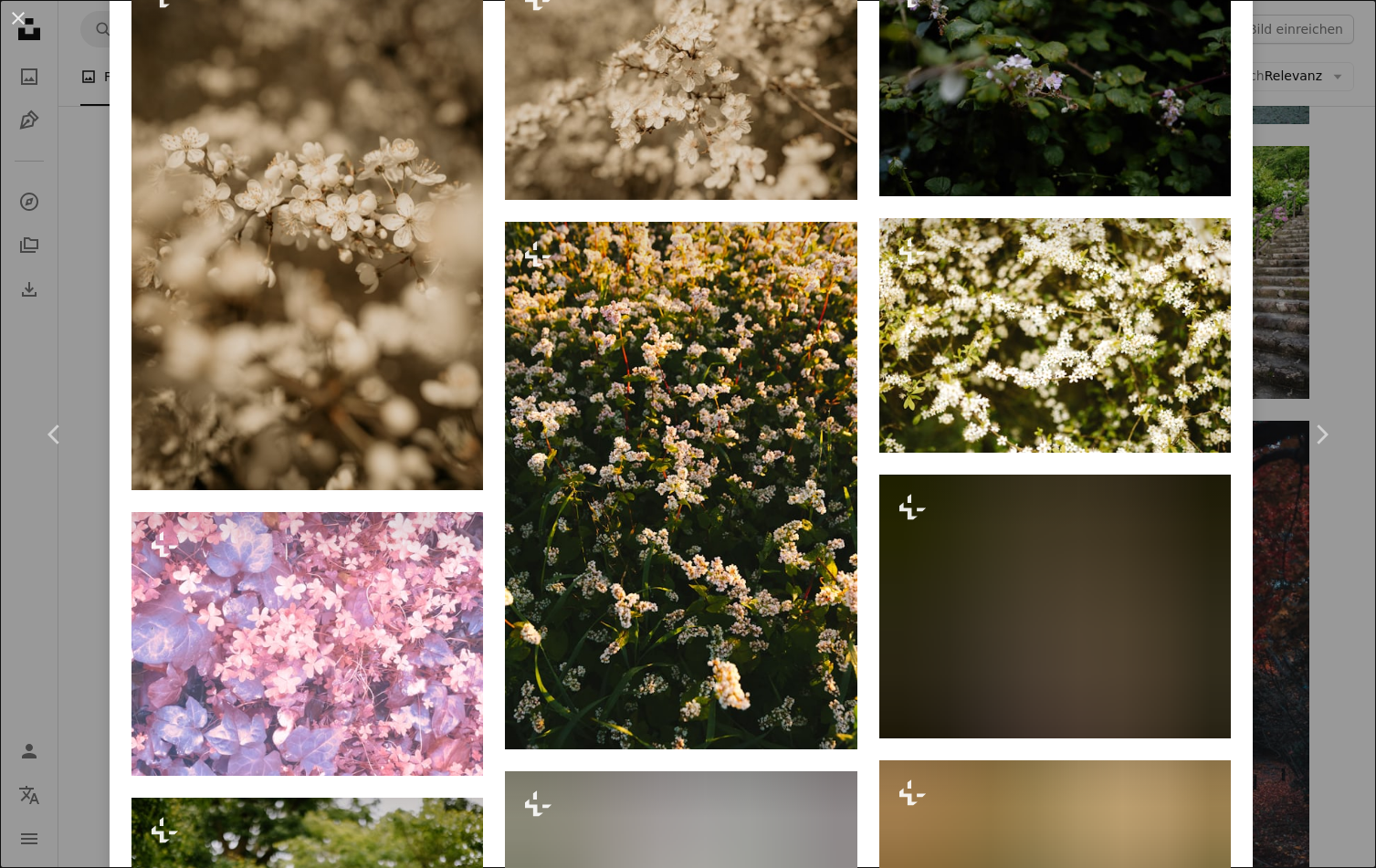
scroll to position [1825, 0]
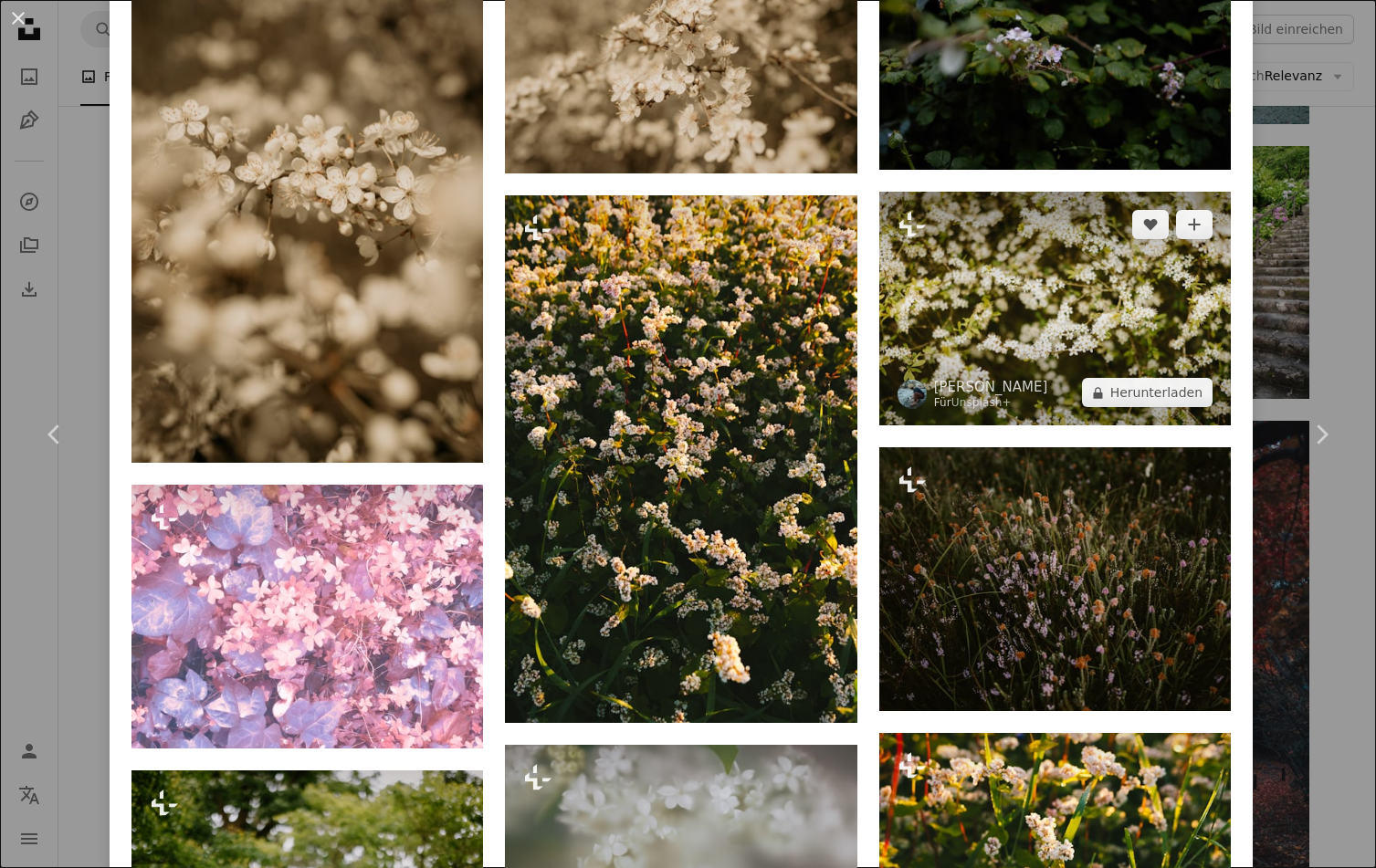
click at [1088, 293] on img at bounding box center [1055, 309] width 352 height 235
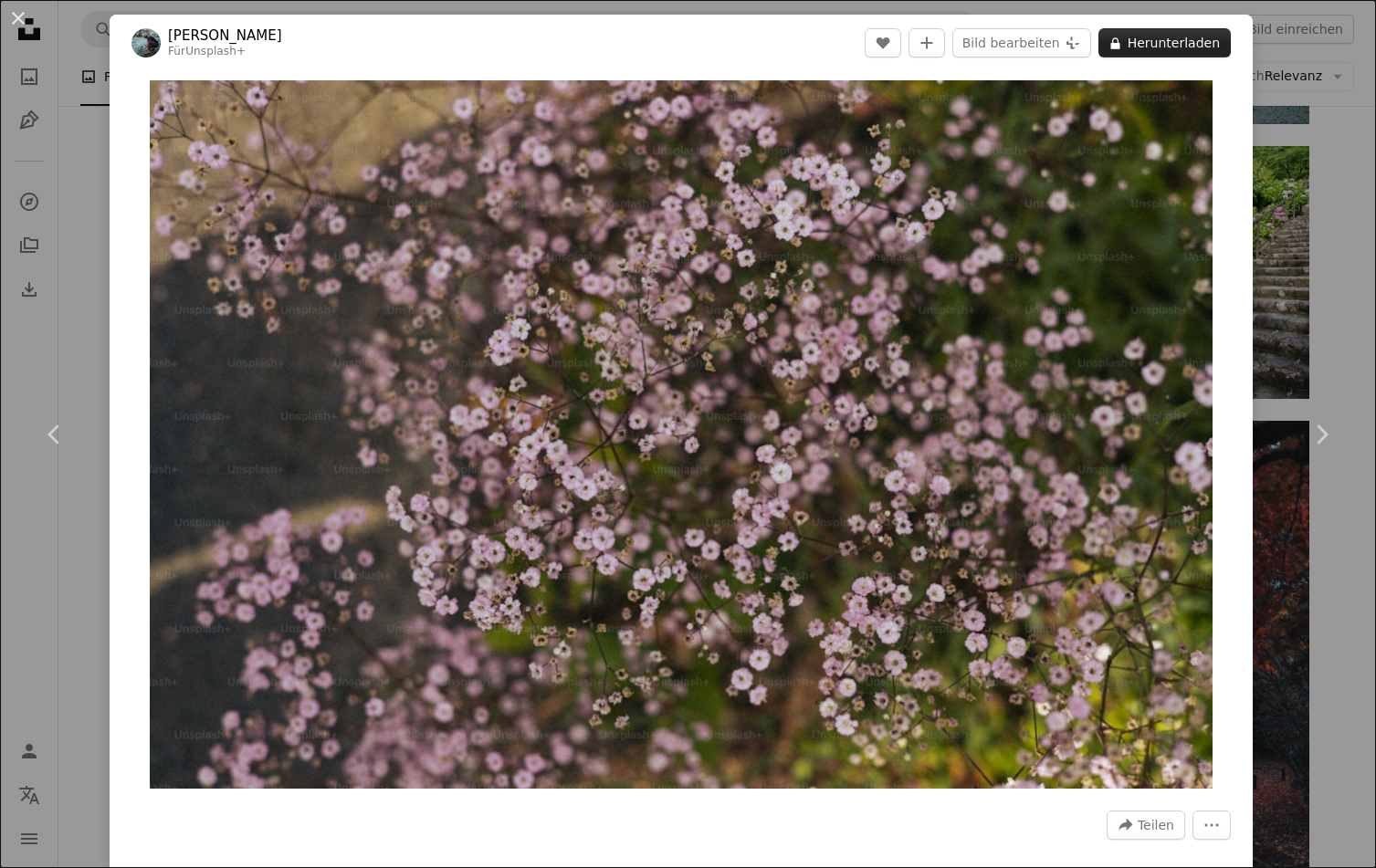
click at [1101, 44] on button "A lock Herunterladen" at bounding box center [1164, 43] width 132 height 29
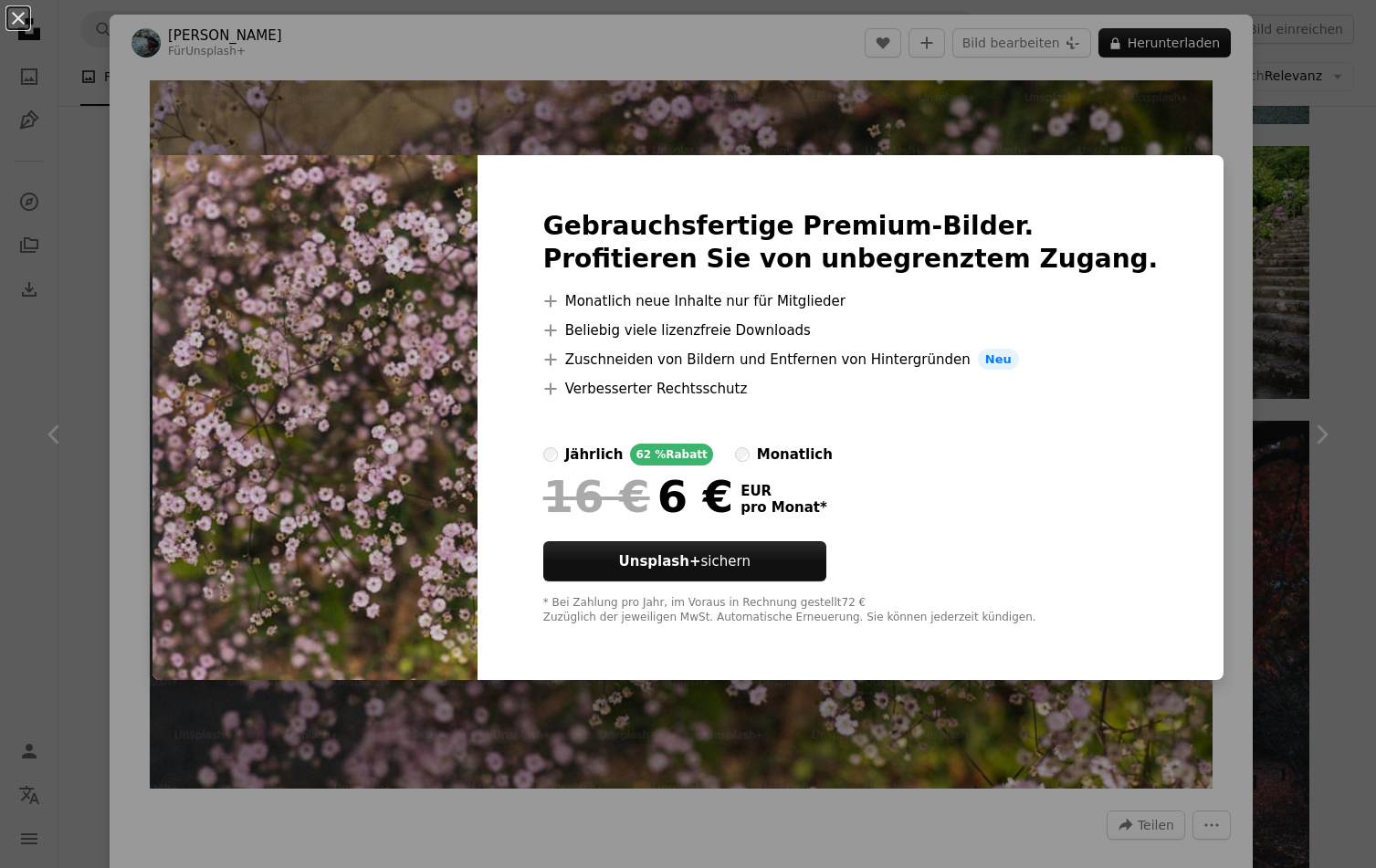
click at [769, 836] on div "An X shape Gebrauchsfertige Premium-Bilder. Profitieren Sie von unbegrenztem Zu…" at bounding box center [688, 434] width 1376 height 868
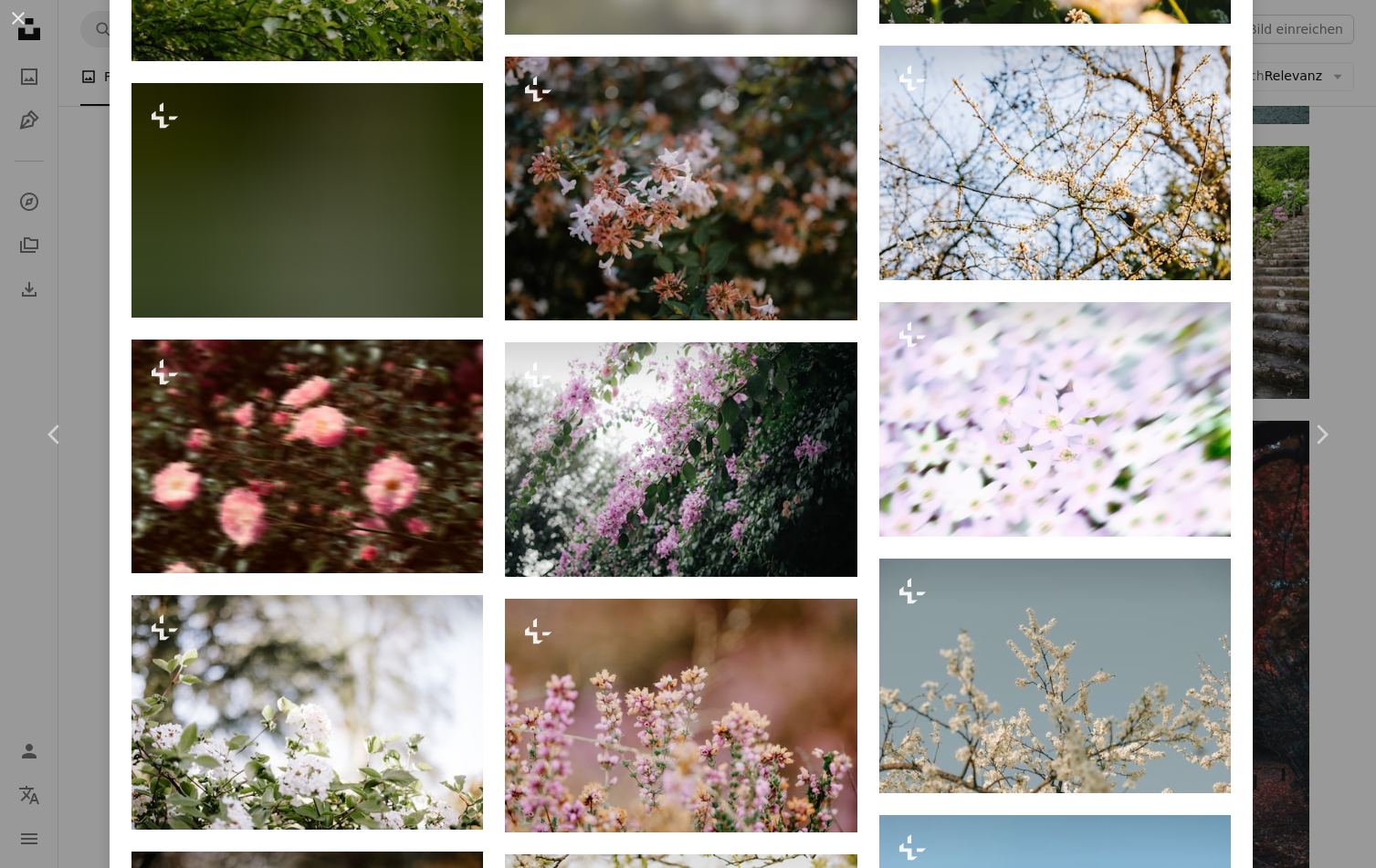
scroll to position [2860, 0]
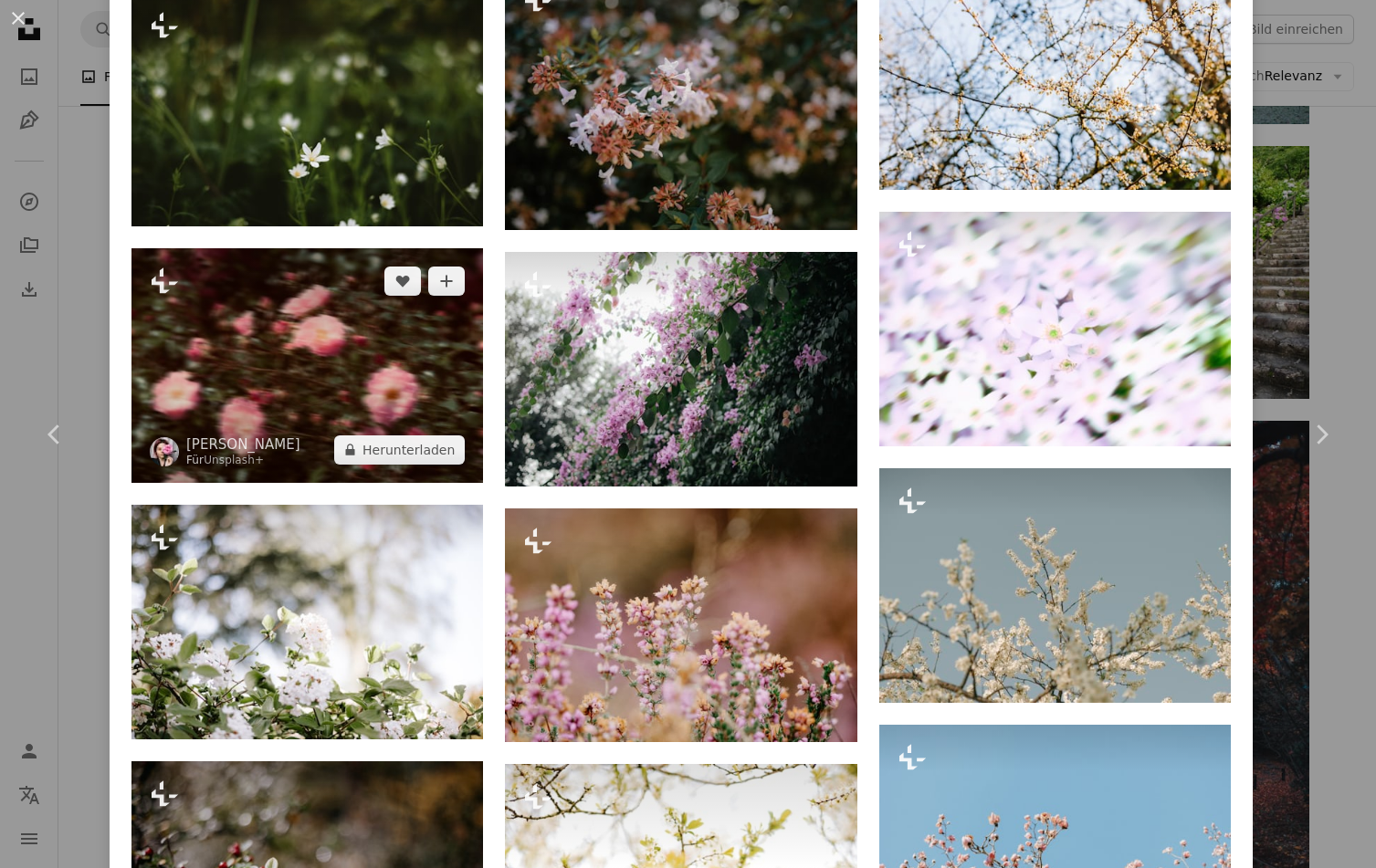
click at [287, 360] on img at bounding box center [307, 365] width 352 height 235
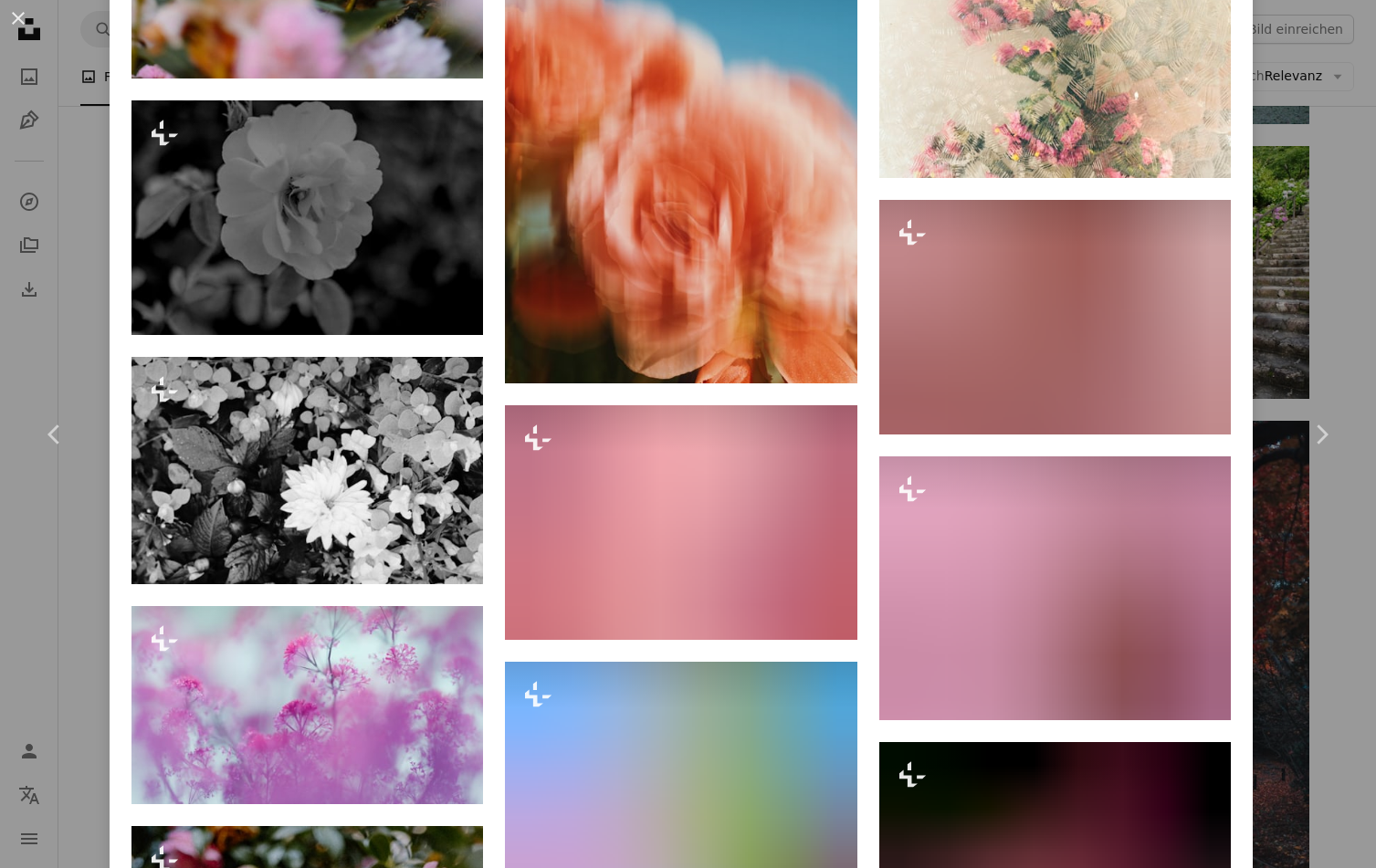
scroll to position [3924, 0]
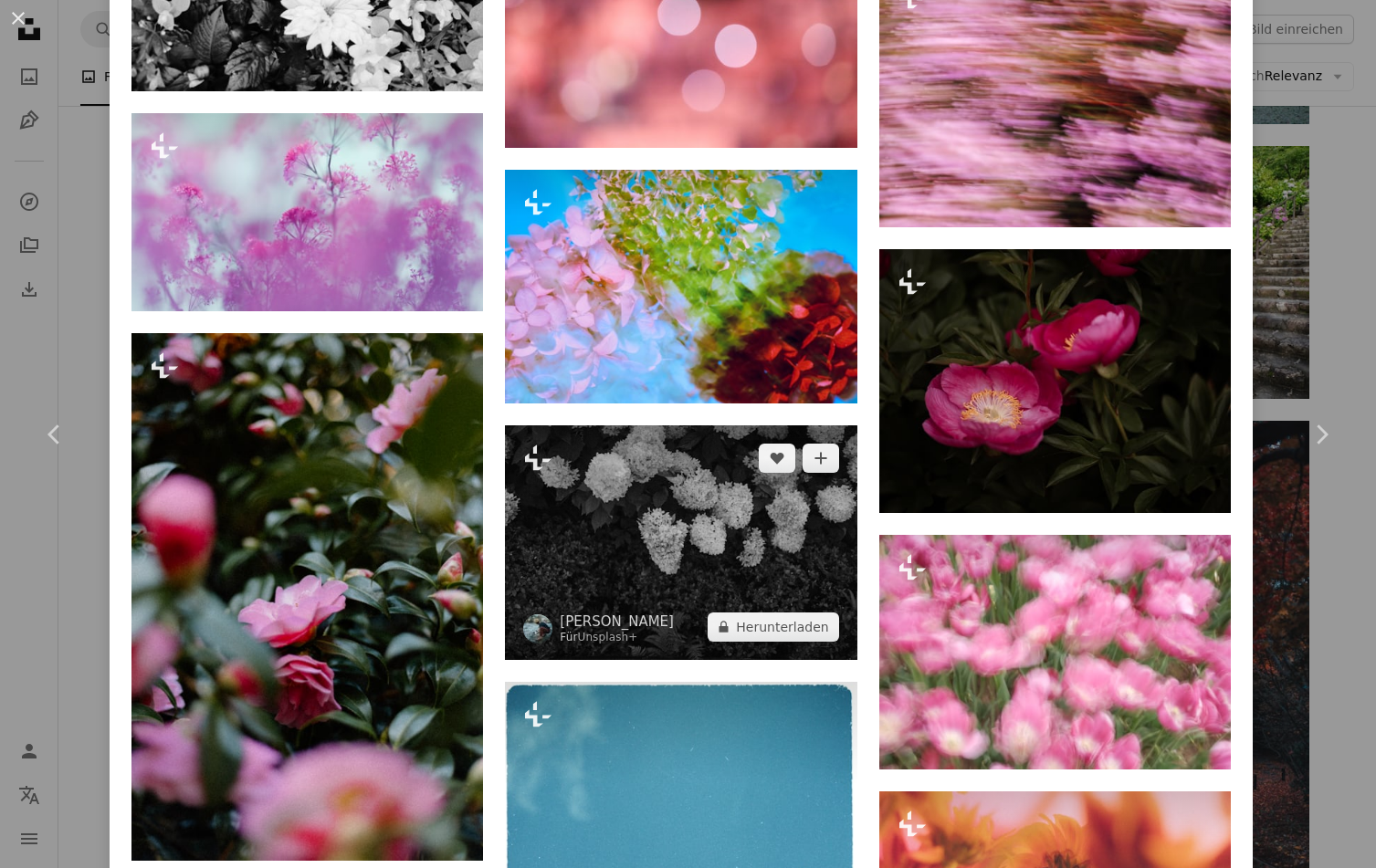
click at [641, 487] on img at bounding box center [680, 542] width 352 height 235
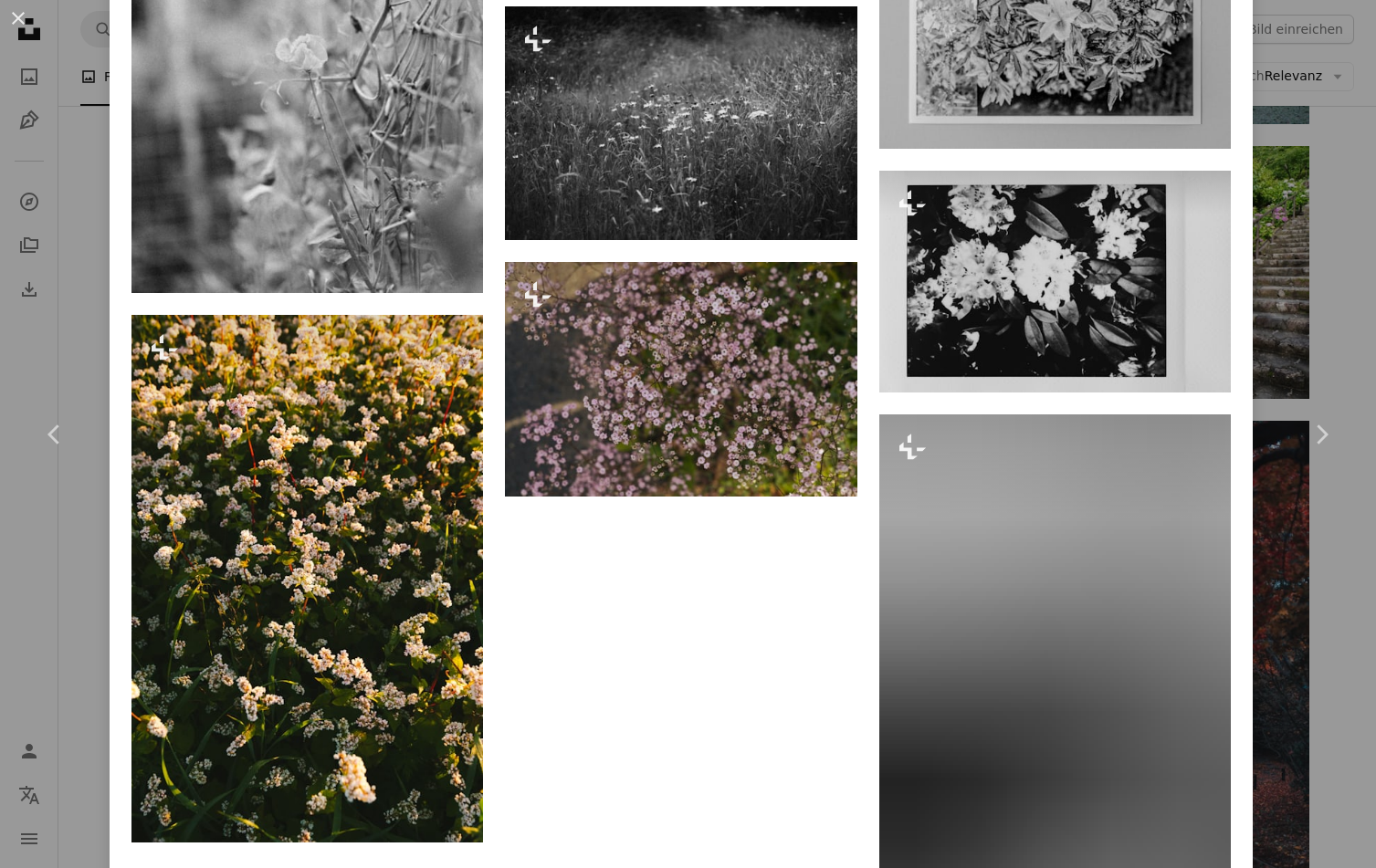
scroll to position [10942, 0]
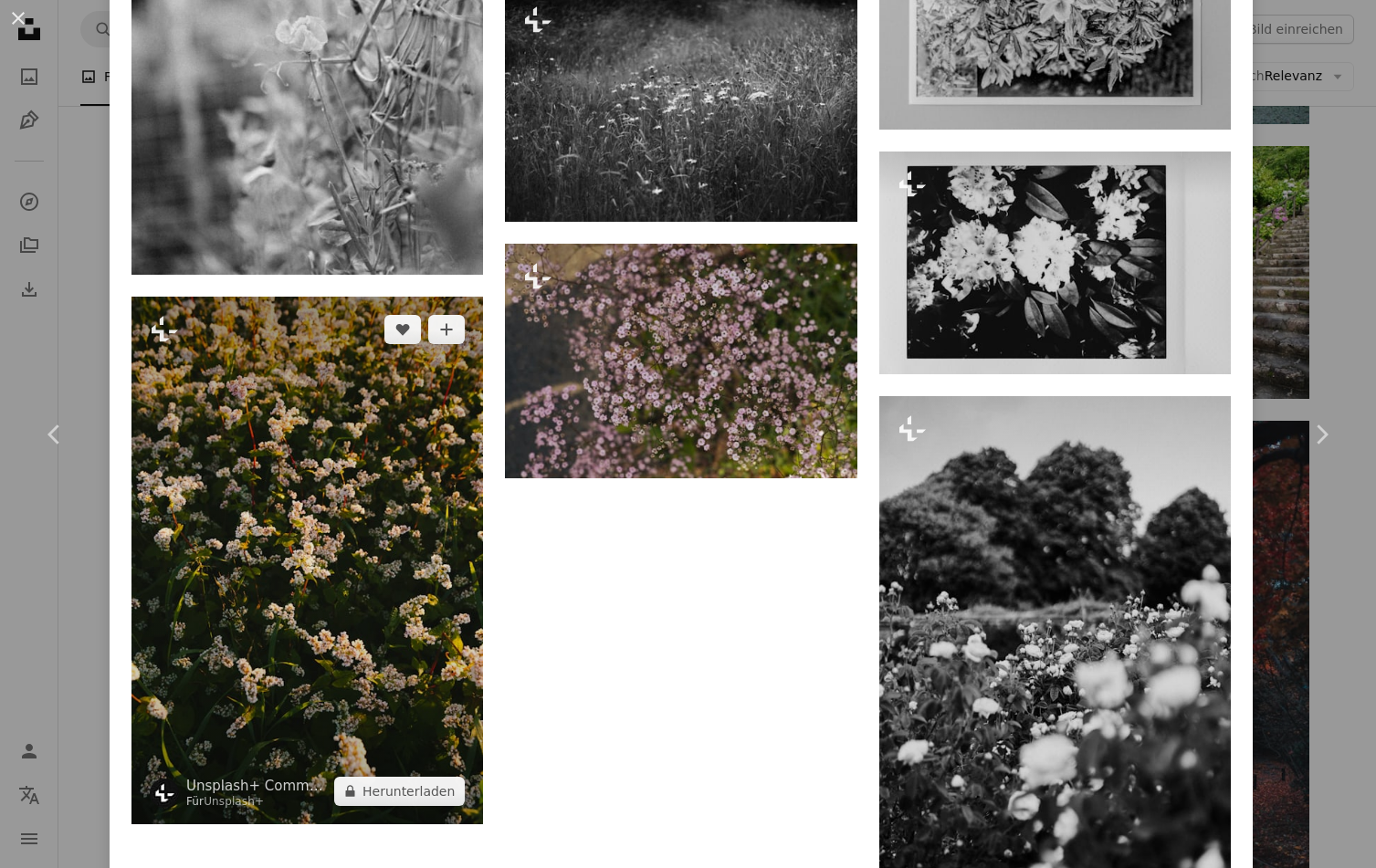
click at [352, 321] on img at bounding box center [307, 560] width 352 height 528
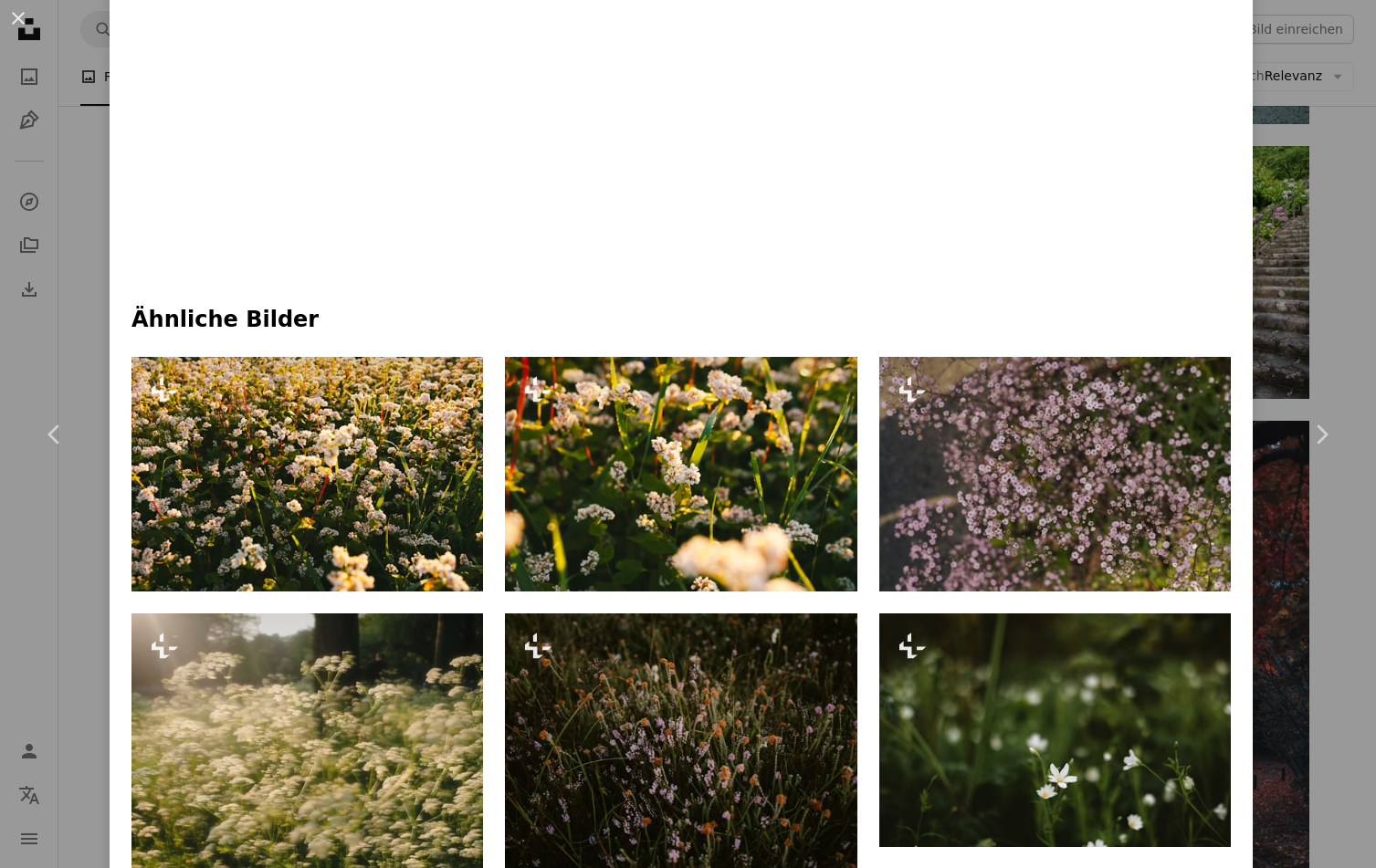
scroll to position [1369, 0]
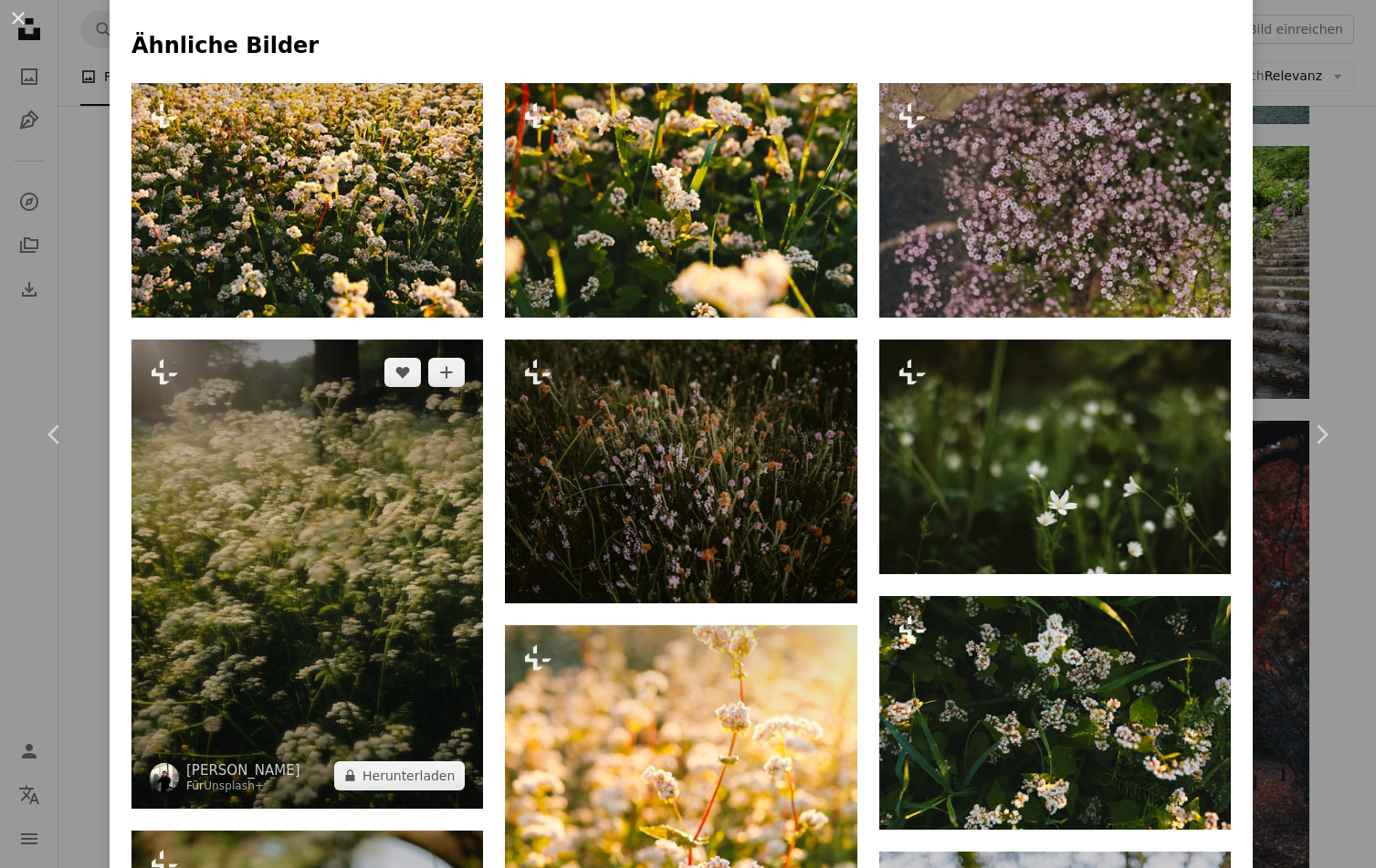
click at [348, 529] on img at bounding box center [307, 574] width 352 height 469
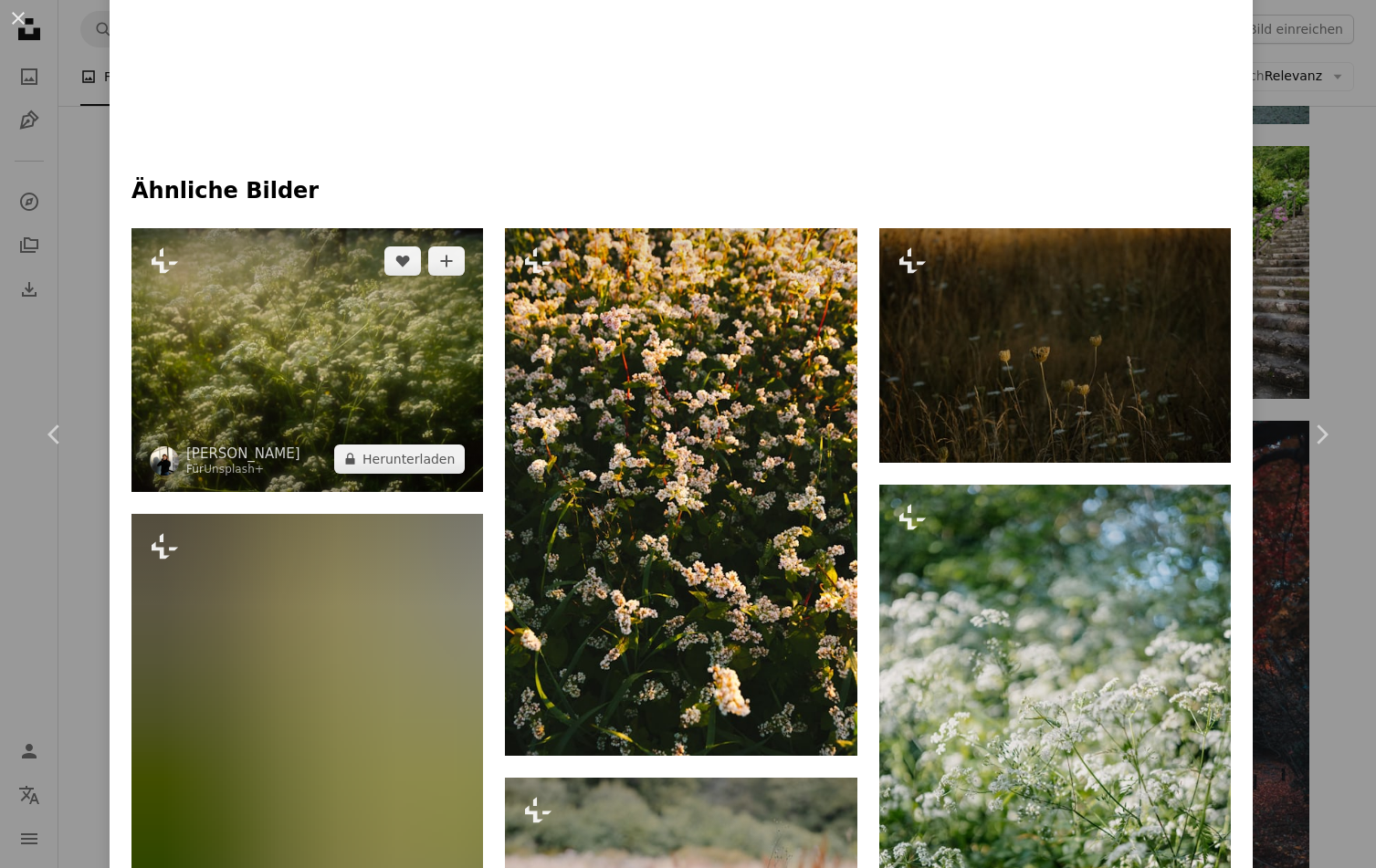
scroll to position [1369, 0]
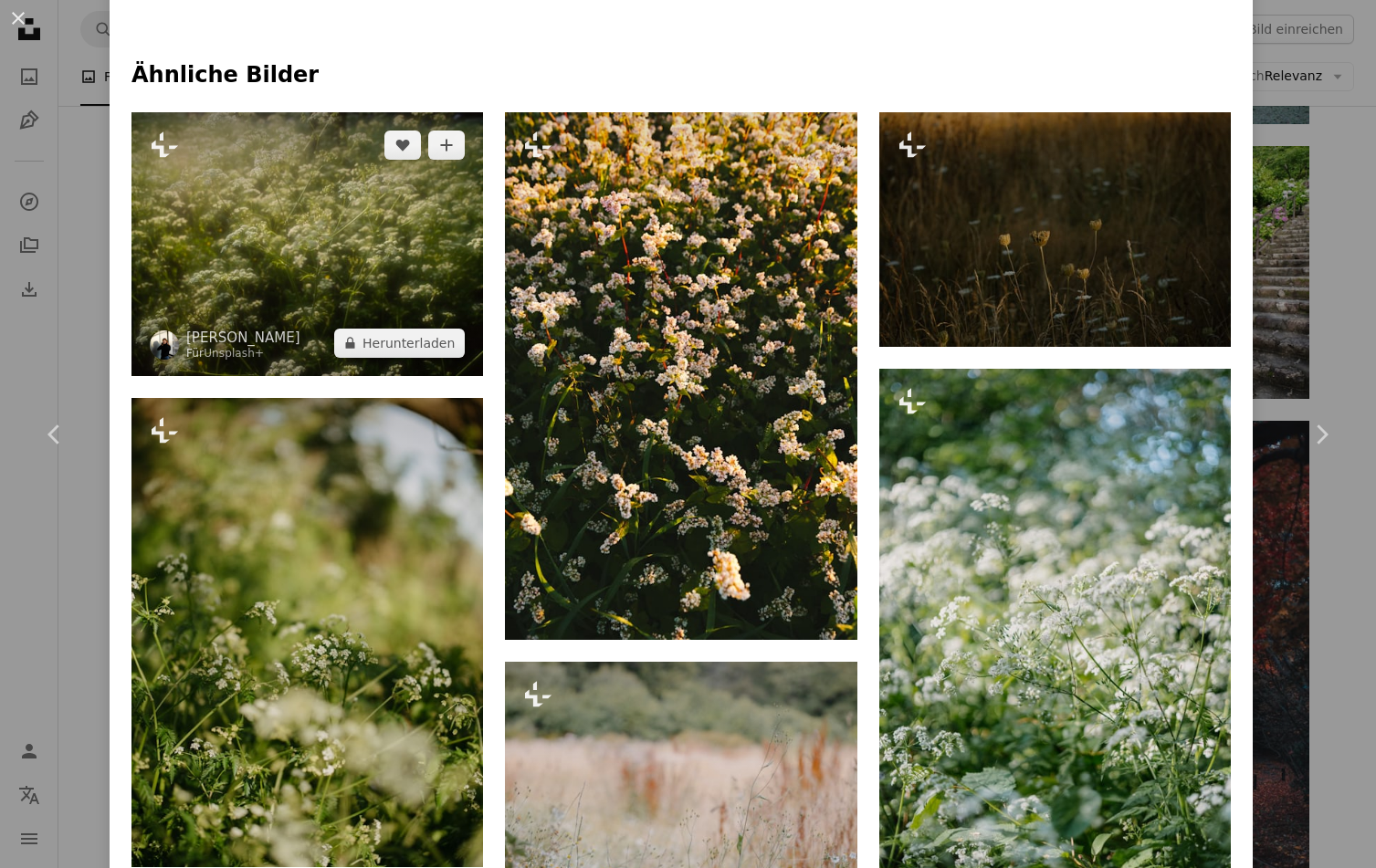
click at [336, 229] on img at bounding box center [307, 244] width 352 height 264
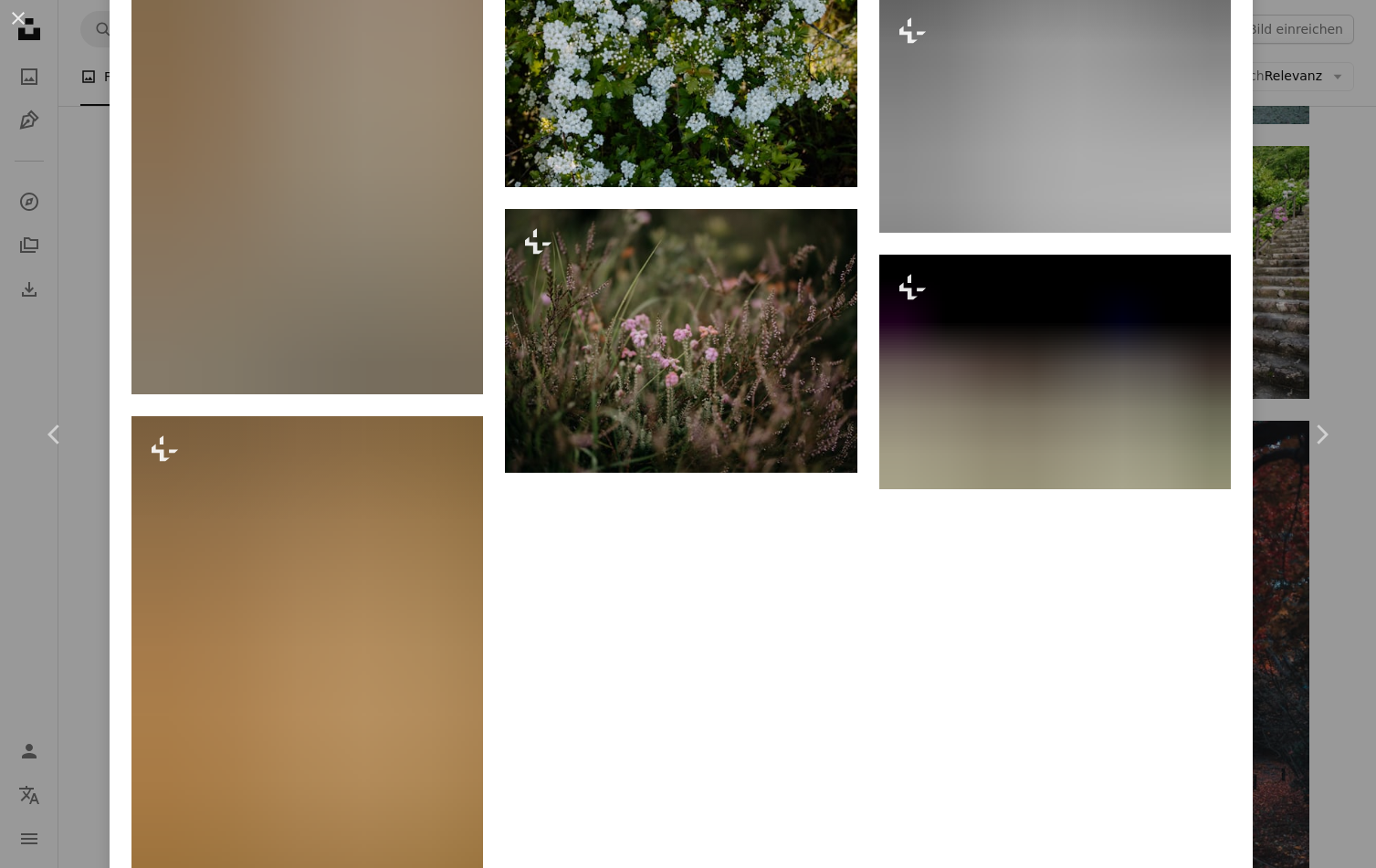
scroll to position [6870, 0]
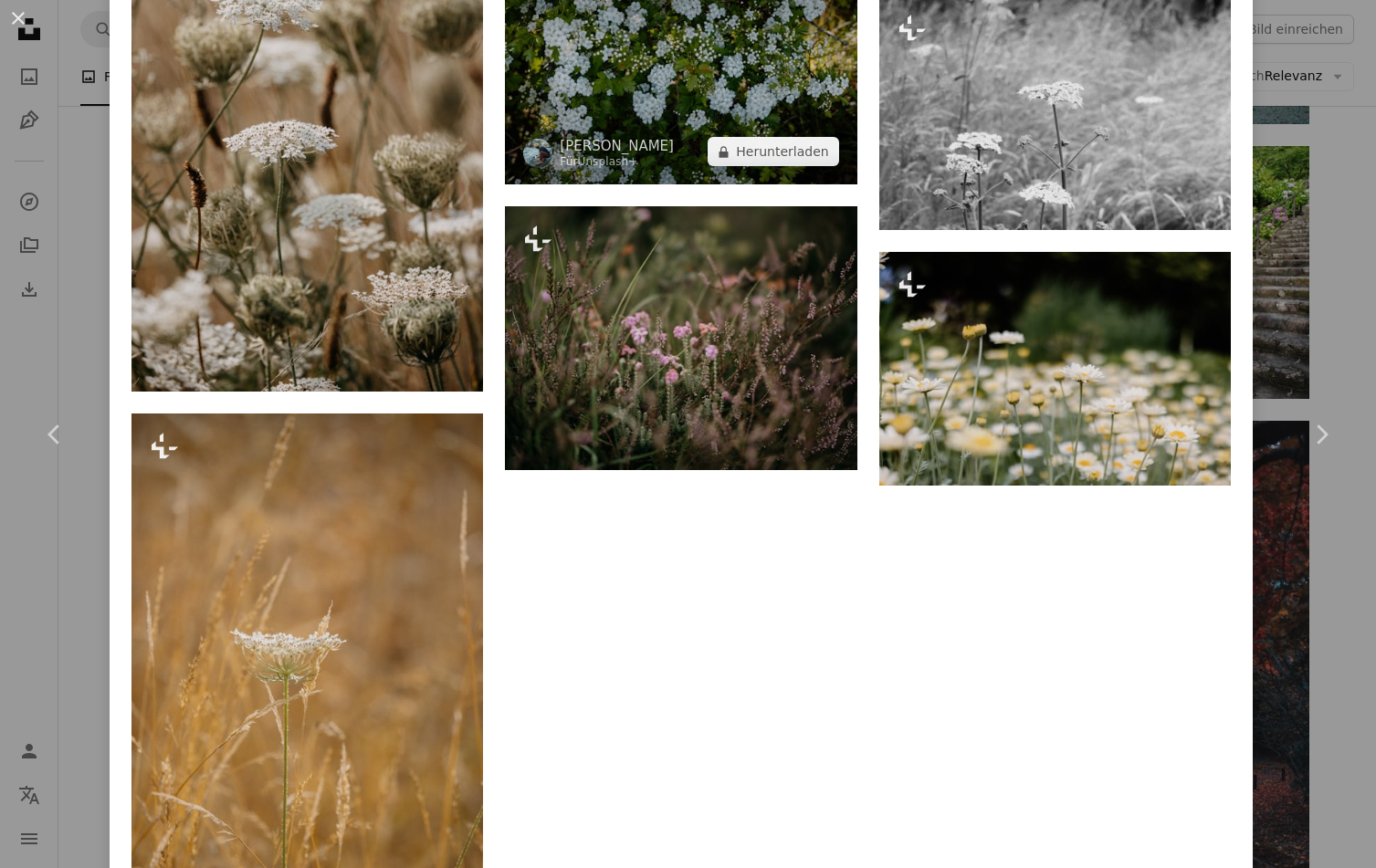
click at [713, 38] on img at bounding box center [680, 67] width 352 height 235
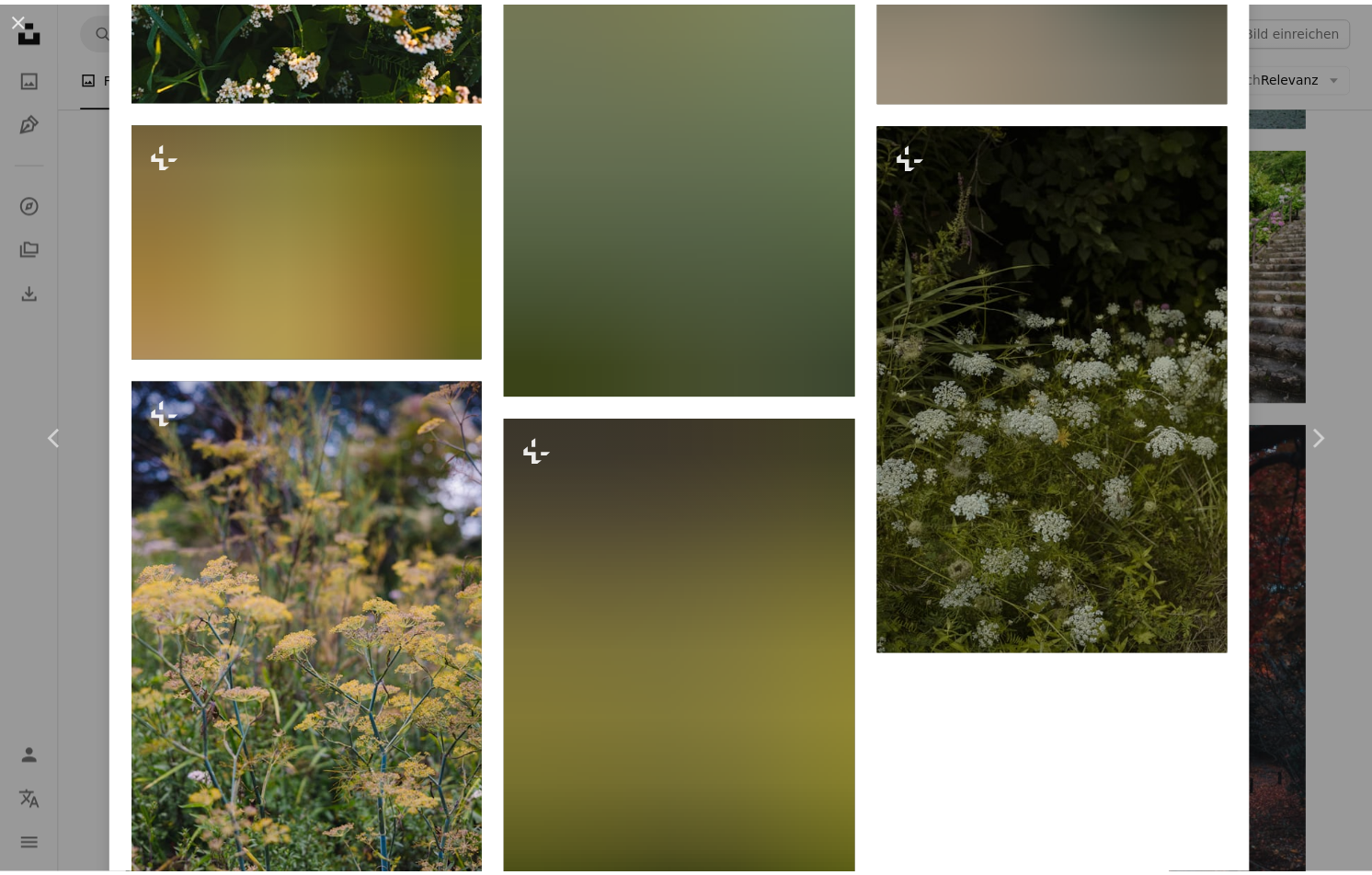
scroll to position [2111, 0]
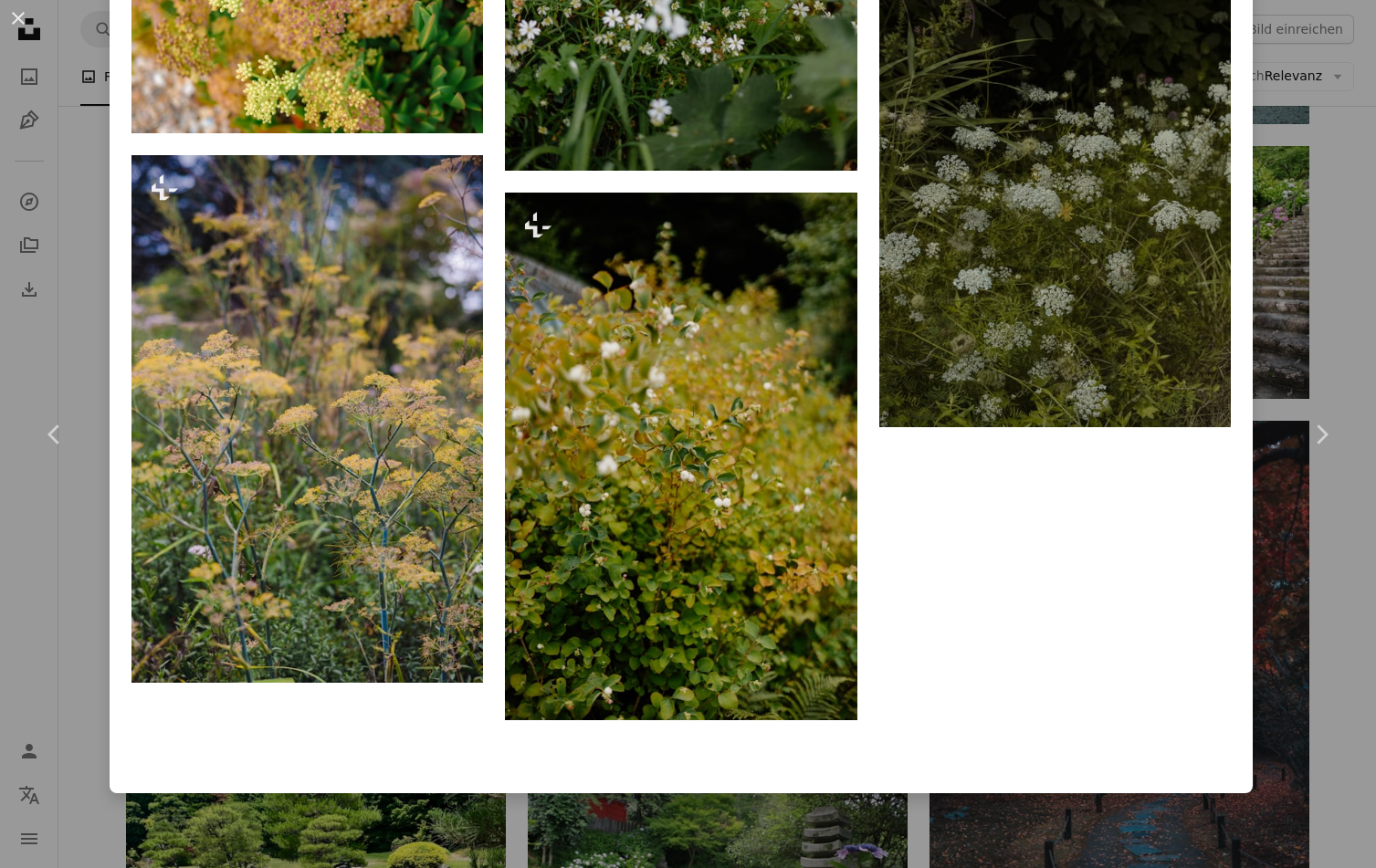
click at [41, 615] on div "An X shape Chevron left Chevron right [PERSON_NAME] Für Unsplash+ A heart A plu…" at bounding box center [688, 434] width 1376 height 868
